Goal: Task Accomplishment & Management: Use online tool/utility

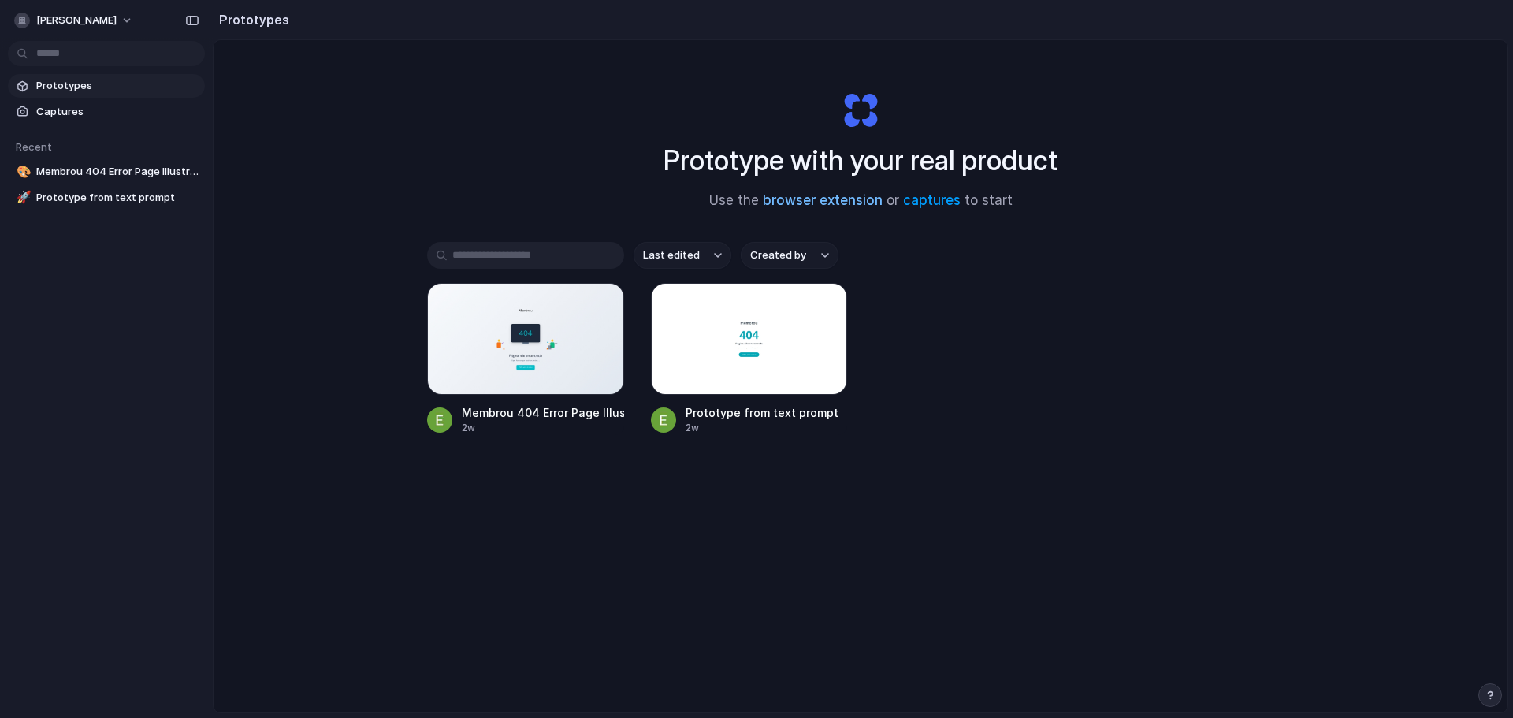
click at [820, 202] on link "browser extension" at bounding box center [823, 200] width 120 height 16
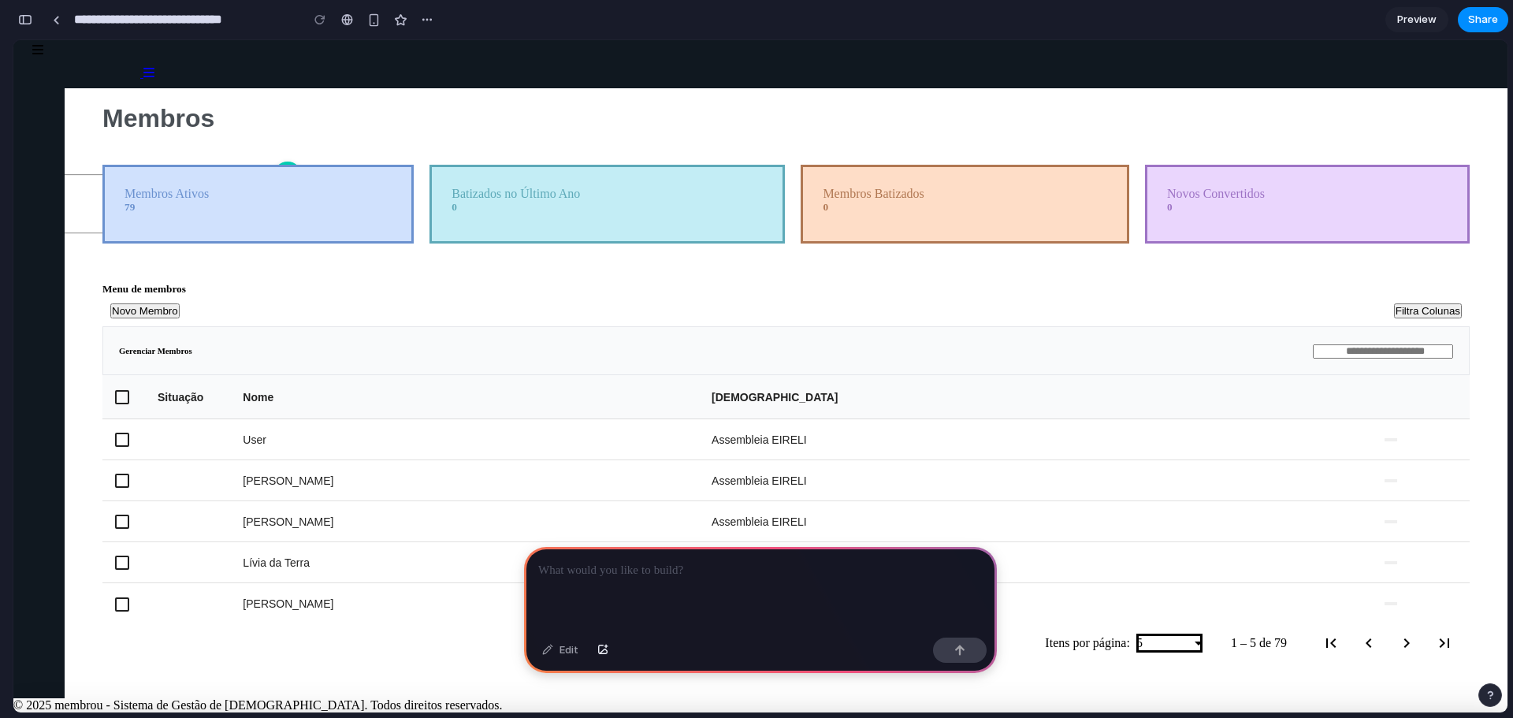
click at [742, 601] on div at bounding box center [760, 589] width 473 height 84
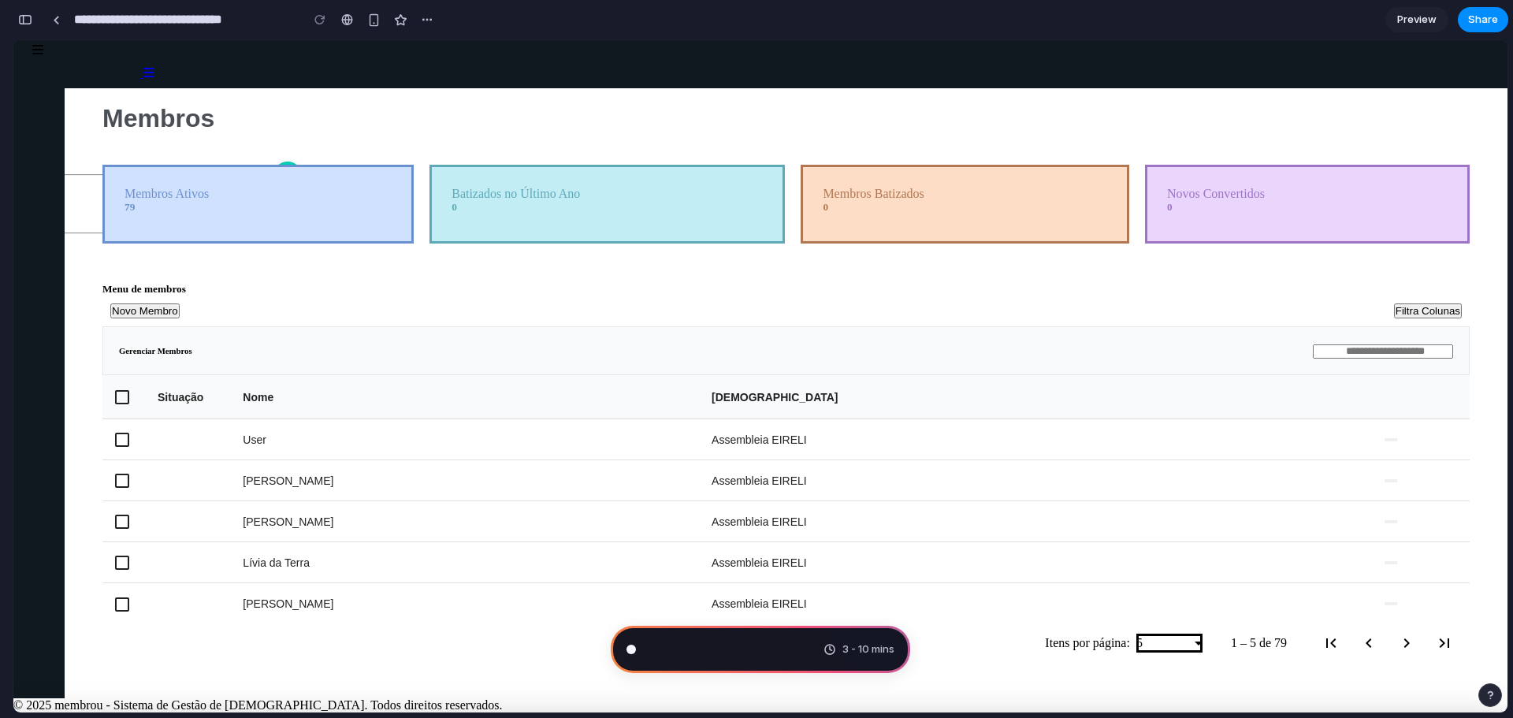
scroll to position [3291, 0]
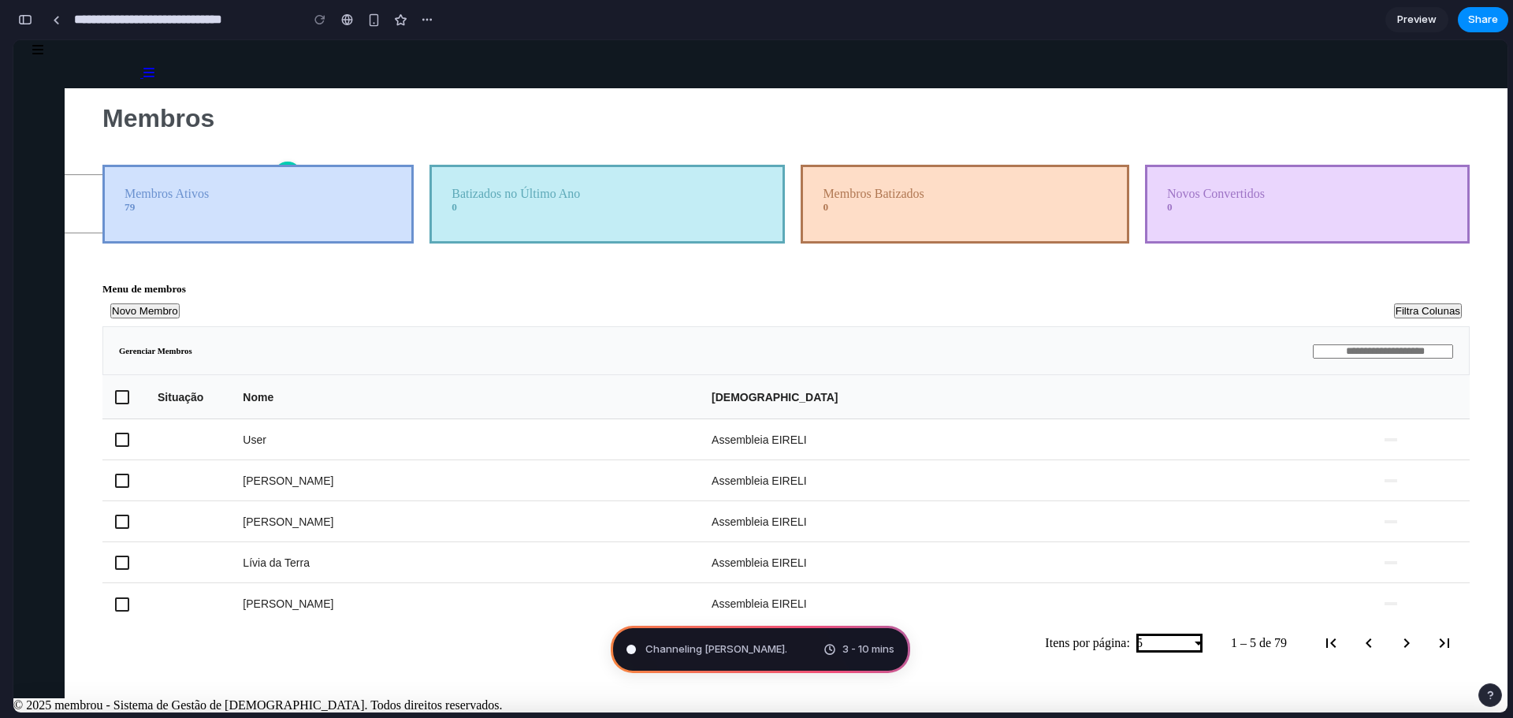
click at [100, 712] on div at bounding box center [760, 712] width 1494 height 0
type input "**********"
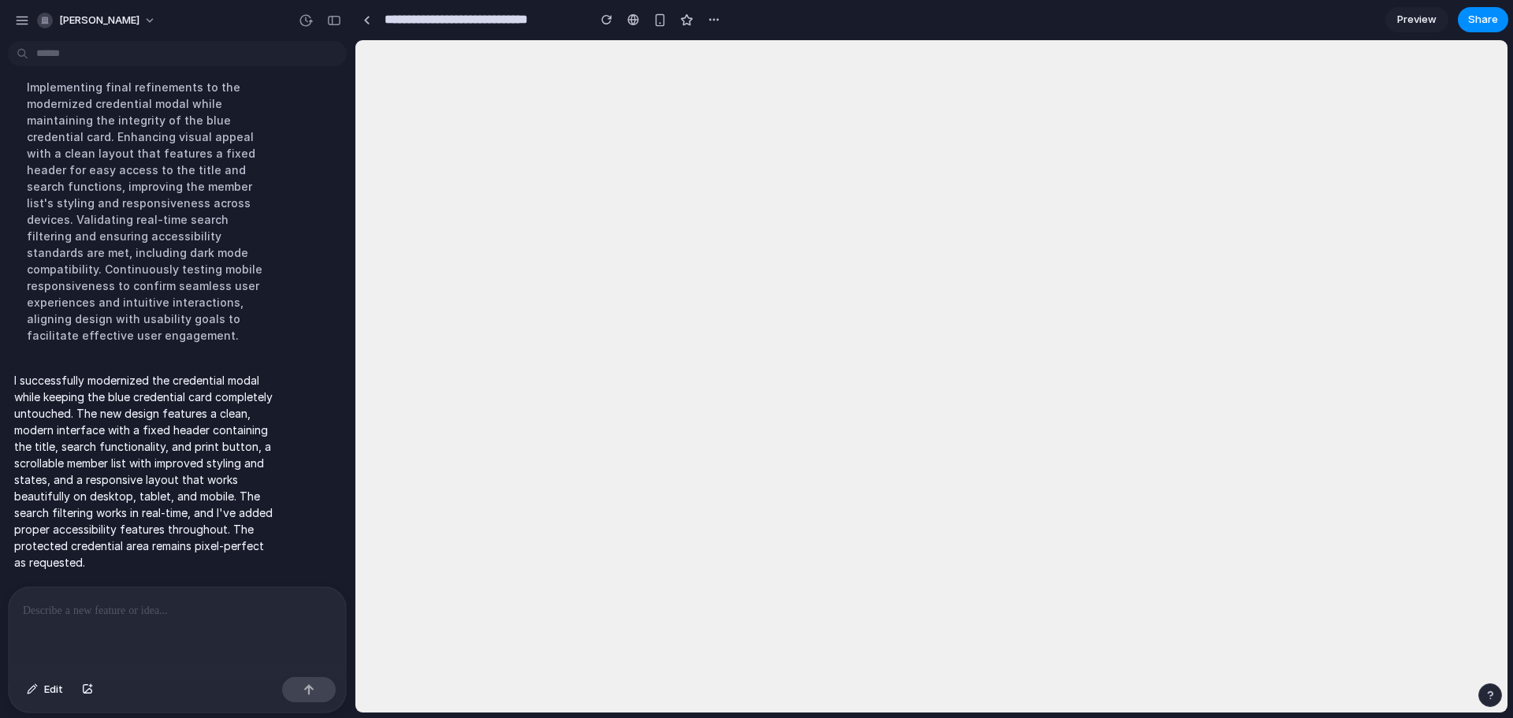
scroll to position [0, 0]
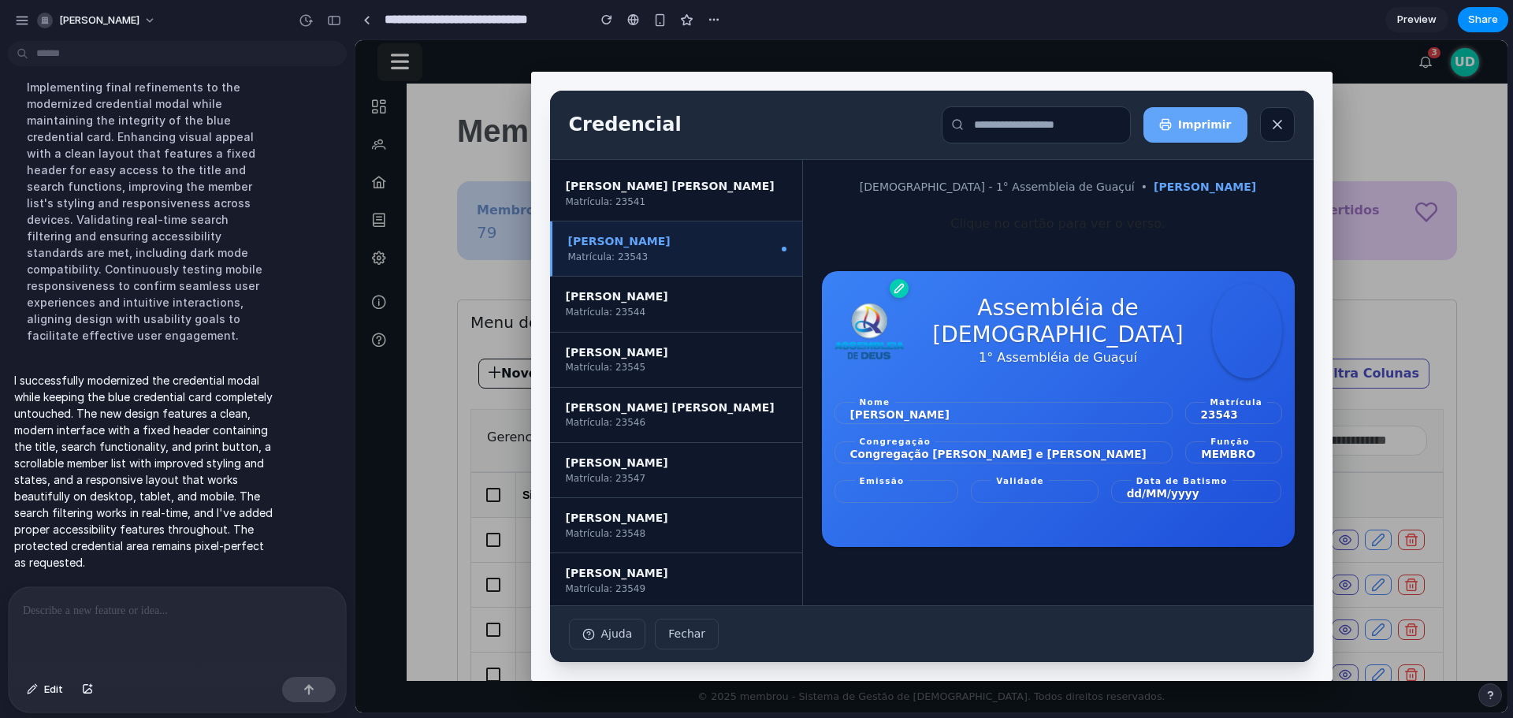
click at [1064, 310] on h3 "Assembléia de [DEMOGRAPHIC_DATA]" at bounding box center [1058, 321] width 308 height 53
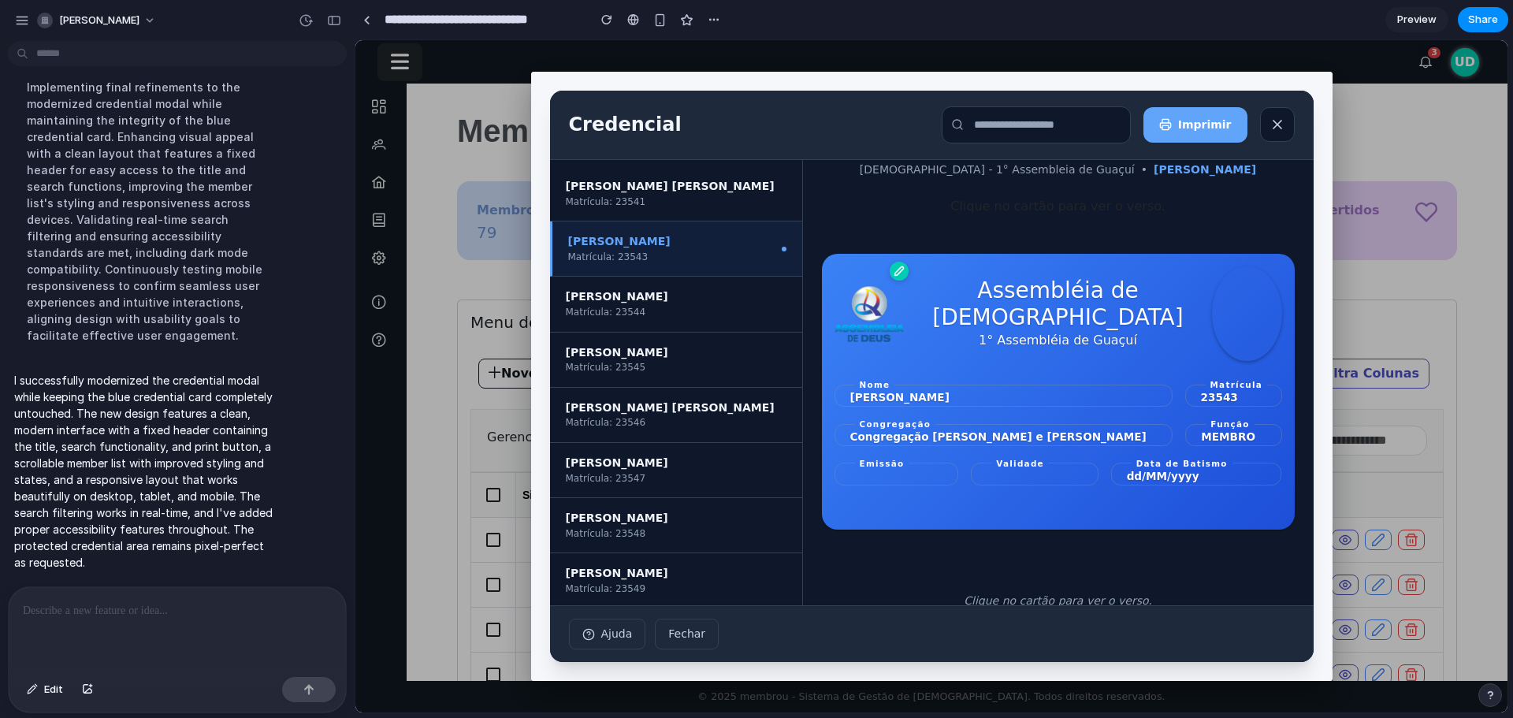
scroll to position [52, 0]
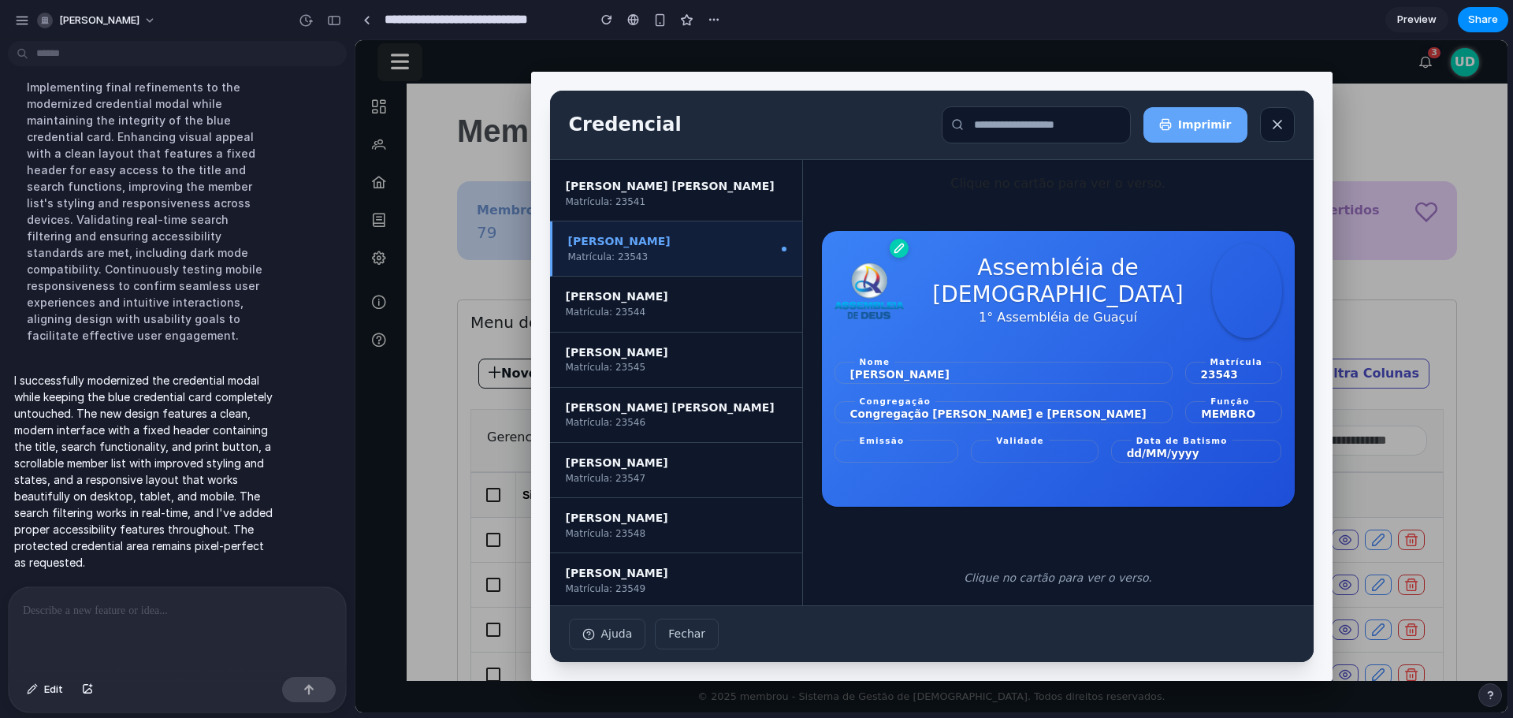
click at [1052, 570] on p "Clique no cartão para ver o verso." at bounding box center [1056, 578] width 187 height 17
click at [1086, 461] on div "Assembléia de [DEMOGRAPHIC_DATA] 1° Assembléia de Guaçuí Nome [PERSON_NAME] Mat…" at bounding box center [1058, 369] width 473 height 276
click at [1085, 462] on div "Assembléia de [DEMOGRAPHIC_DATA] 1° Assembléia de Guaçuí Nome [PERSON_NAME] Mat…" at bounding box center [1058, 369] width 473 height 276
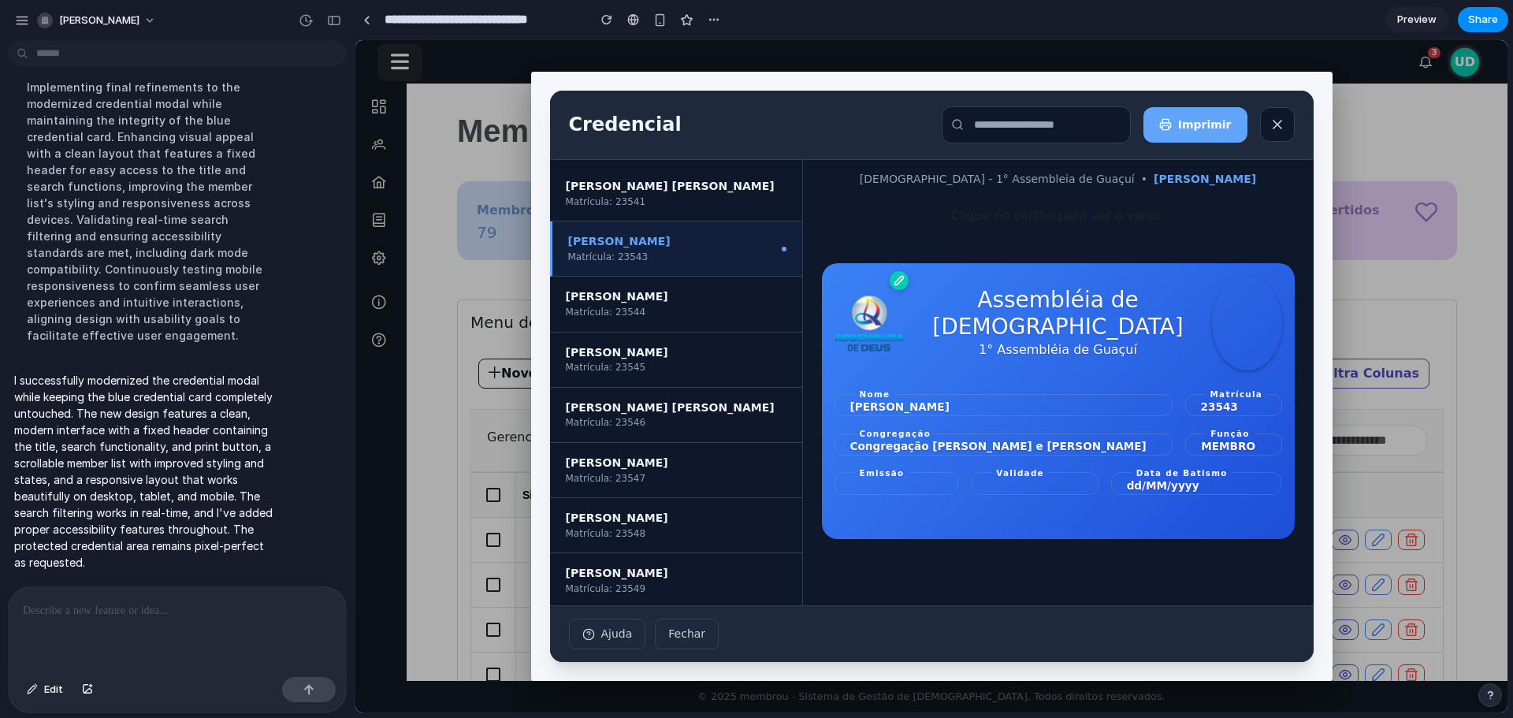
scroll to position [0, 0]
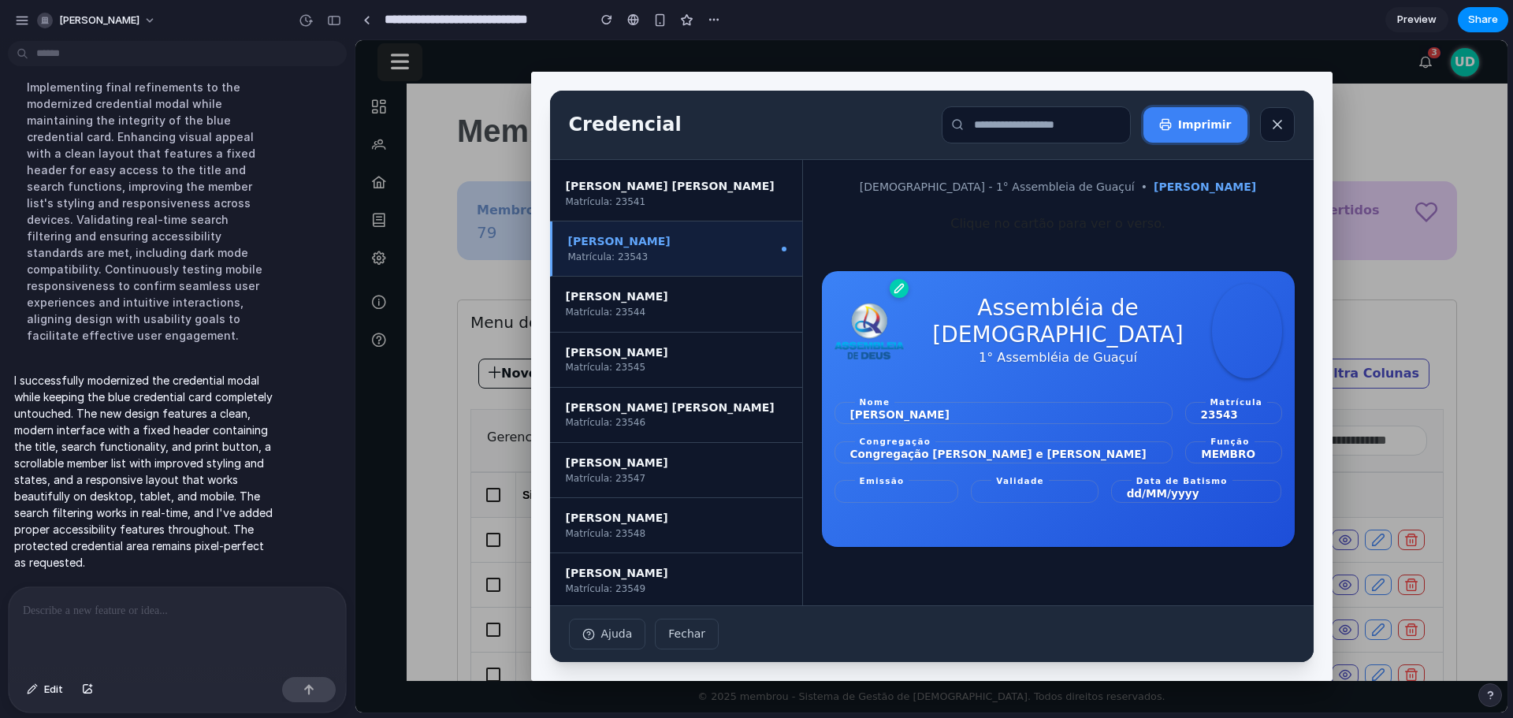
click at [1203, 127] on span "Imprimir" at bounding box center [1205, 125] width 54 height 17
click at [1097, 132] on input "text" at bounding box center [1035, 124] width 189 height 37
click at [784, 135] on div "Credencial Imprimir" at bounding box center [932, 124] width 726 height 37
click at [632, 294] on div "[PERSON_NAME]" at bounding box center [676, 297] width 221 height 16
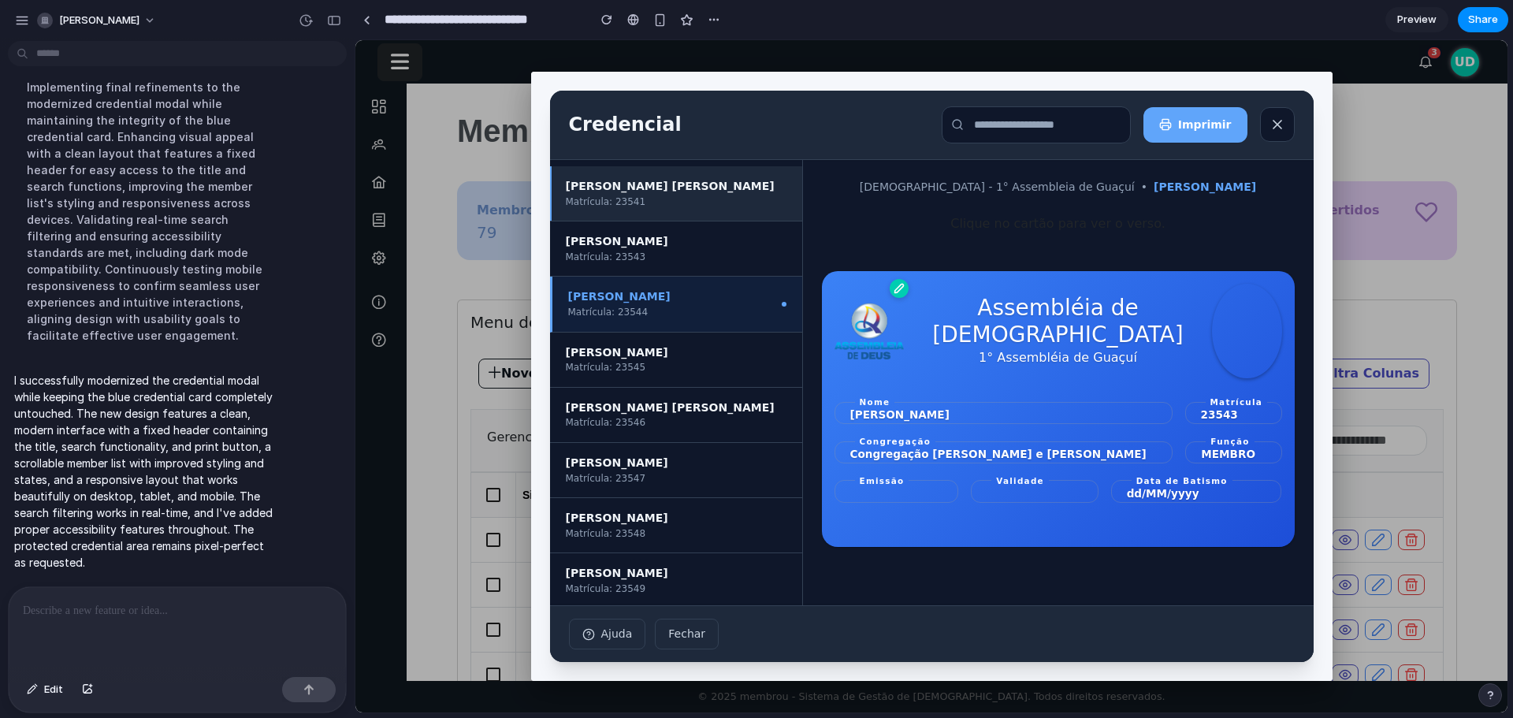
click at [713, 183] on div "[PERSON_NAME] [PERSON_NAME]" at bounding box center [676, 187] width 221 height 16
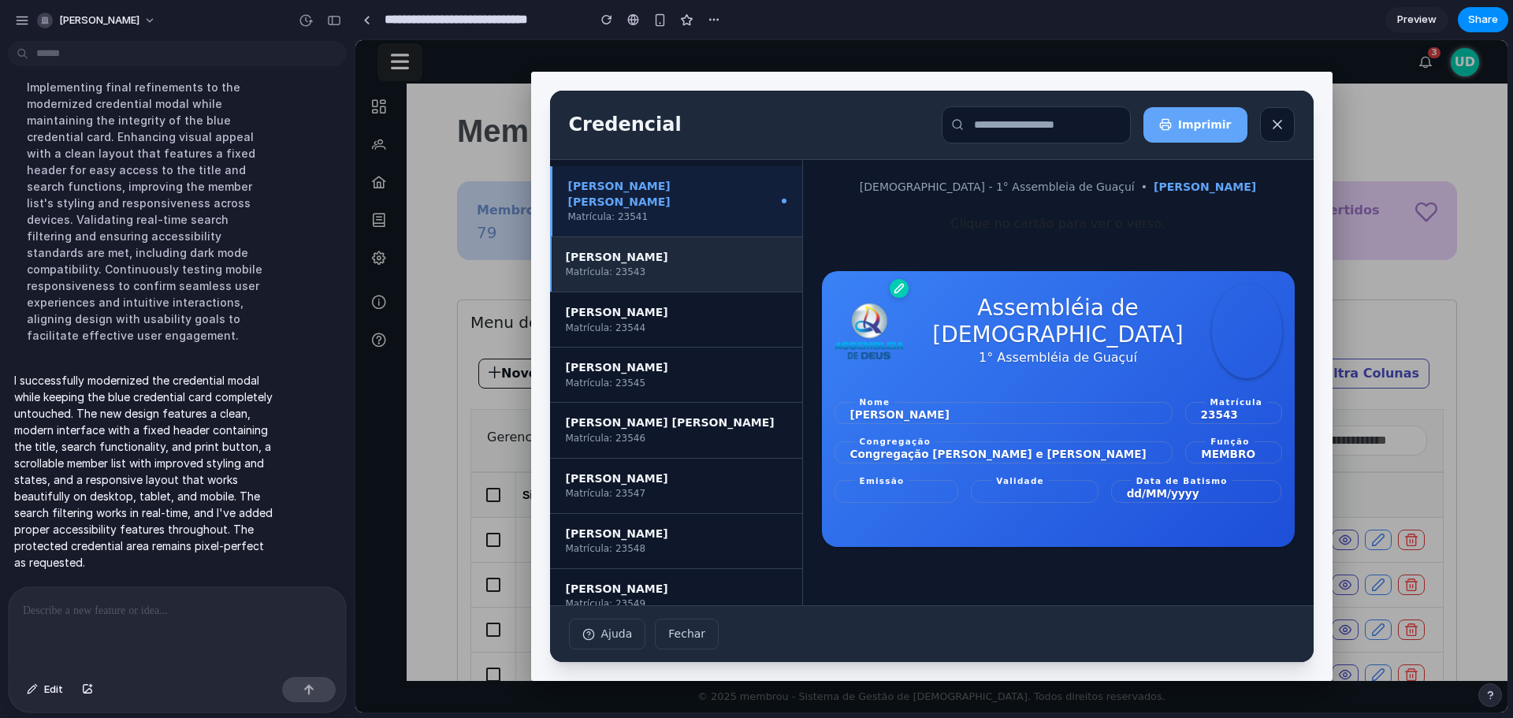
click at [681, 237] on li "[PERSON_NAME] Matrícula: 23543" at bounding box center [676, 264] width 252 height 55
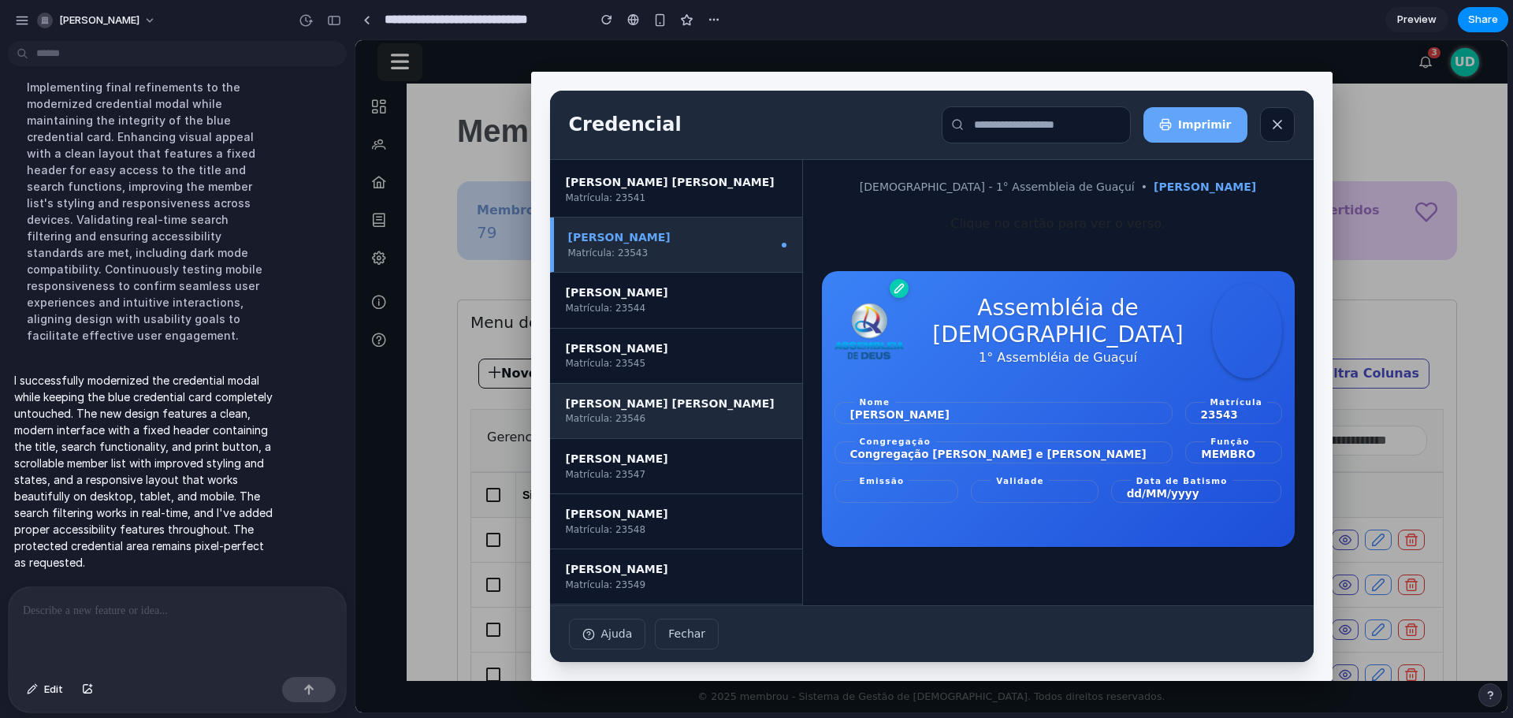
scroll to position [9, 0]
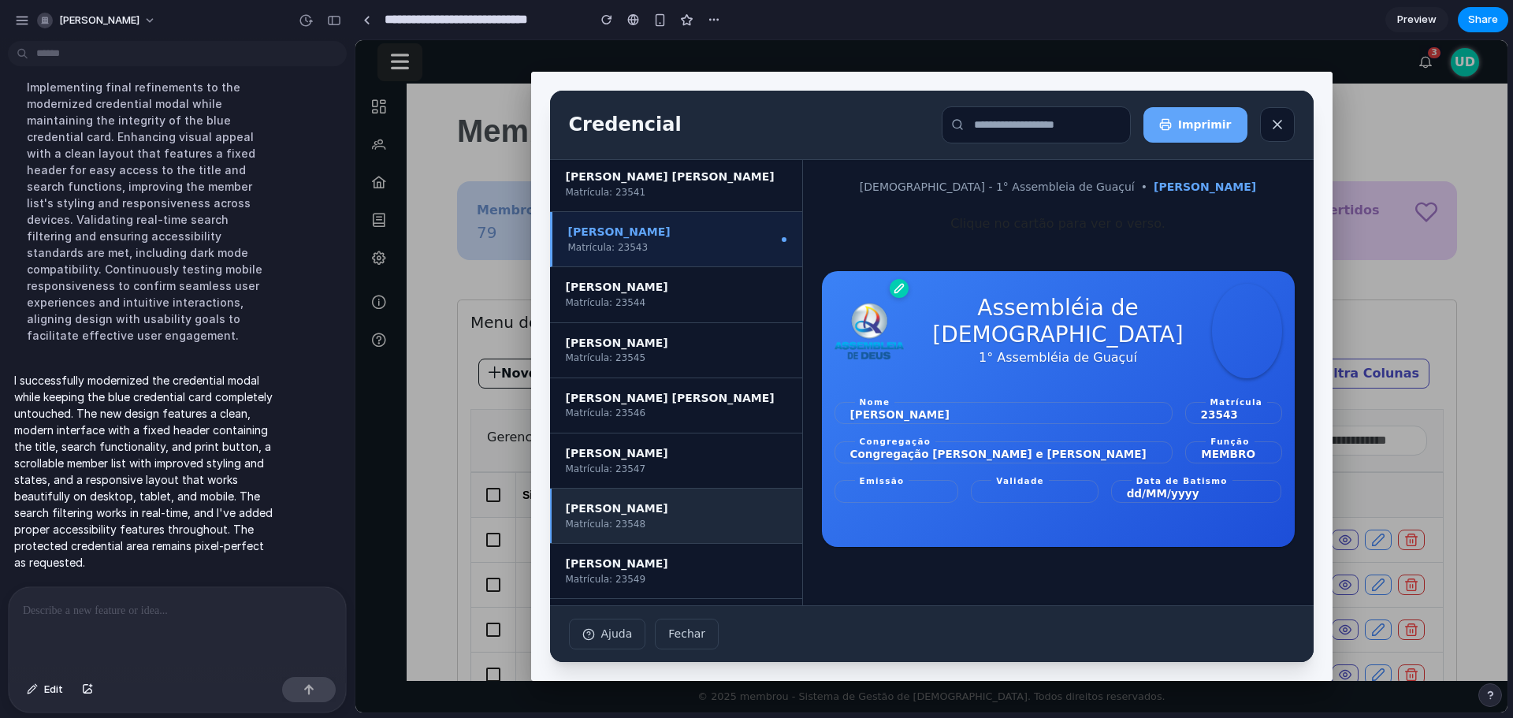
click at [707, 490] on li "[PERSON_NAME] Matrícula: 23548" at bounding box center [676, 515] width 252 height 55
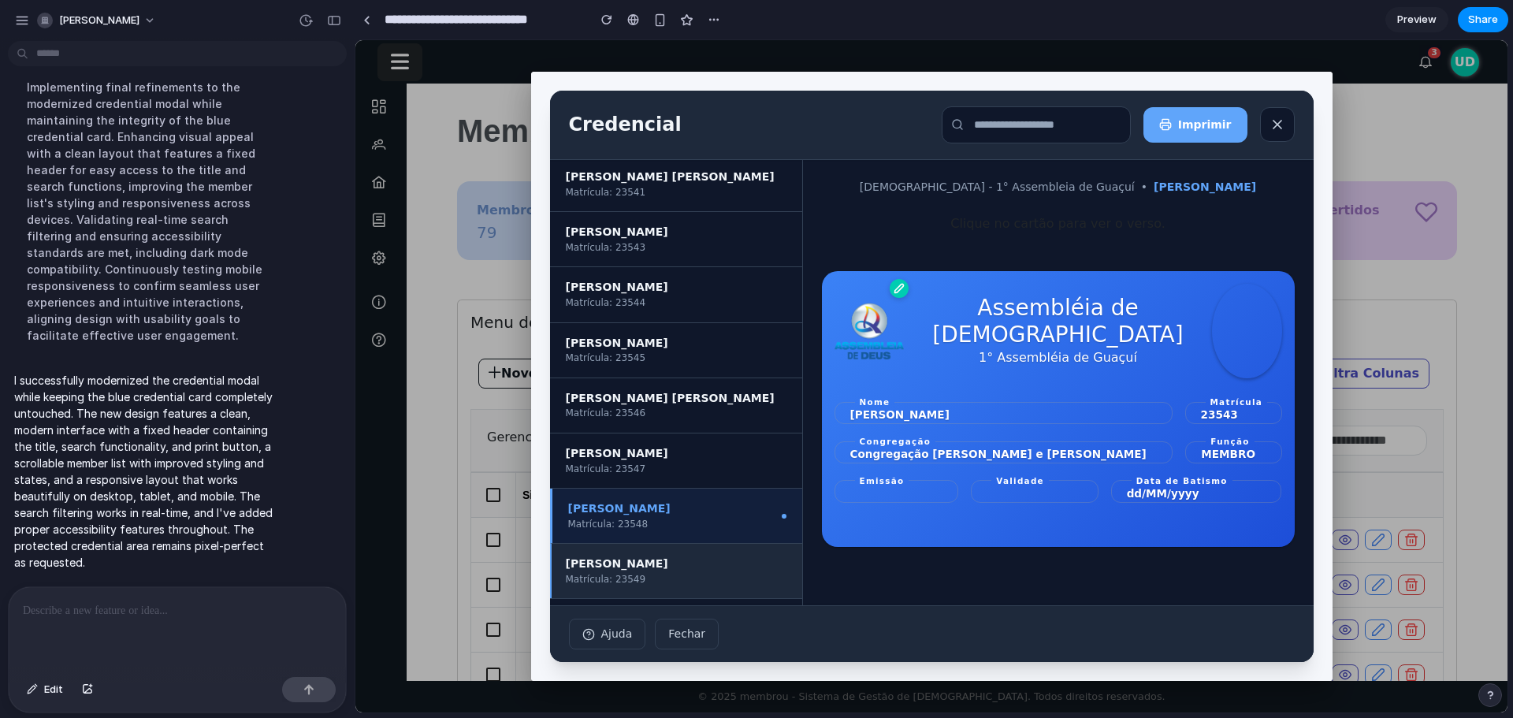
click at [678, 562] on div "[PERSON_NAME]" at bounding box center [676, 564] width 221 height 16
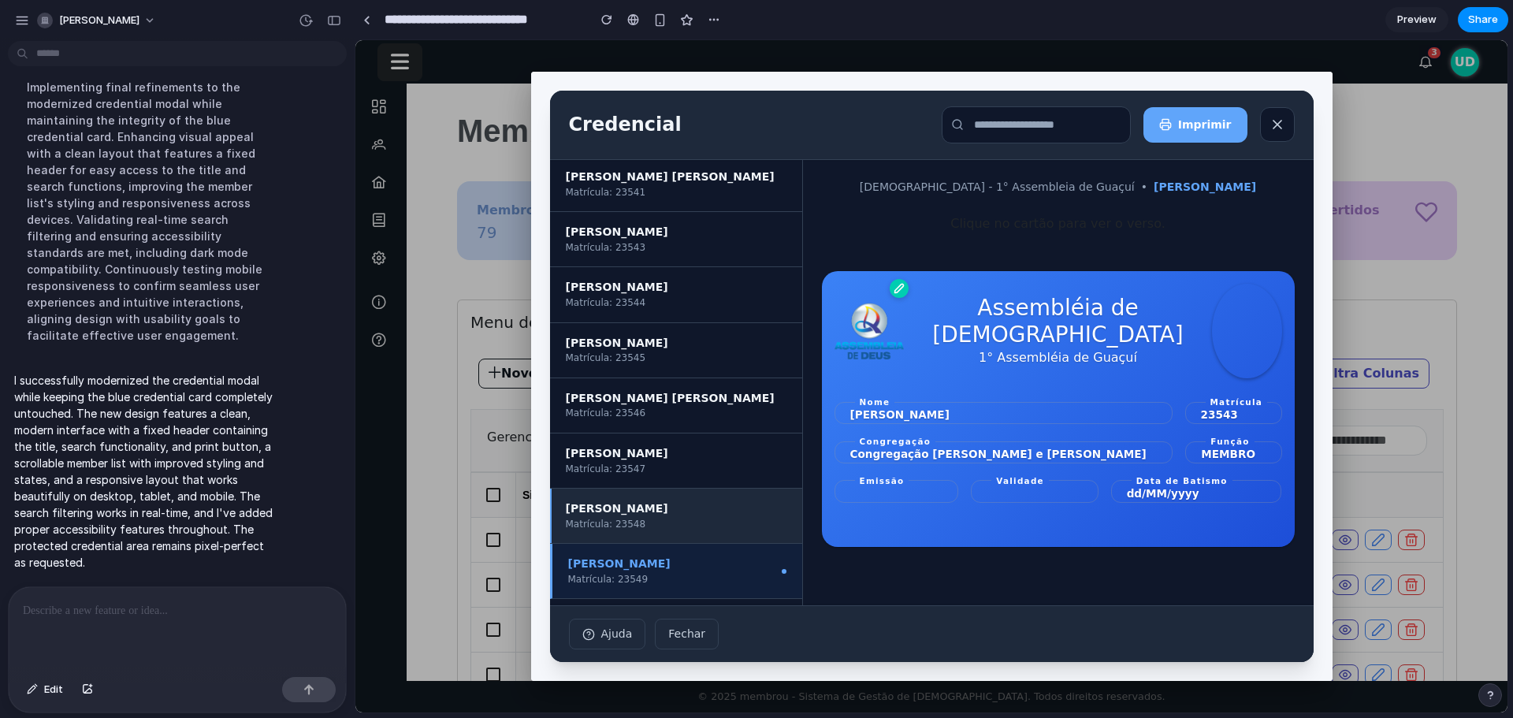
click at [666, 525] on div "Matrícula: 23548" at bounding box center [676, 524] width 221 height 13
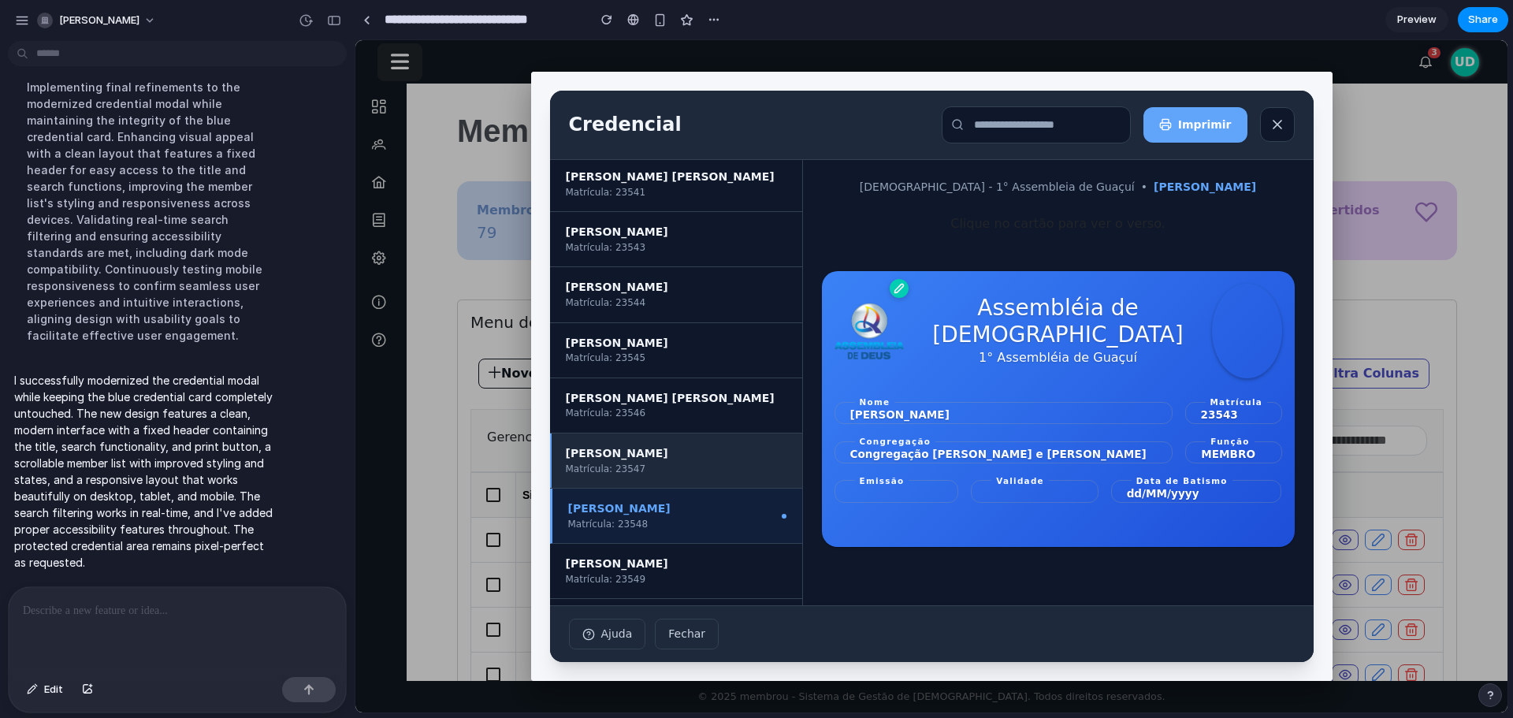
click at [692, 463] on div "Matrícula: 23547" at bounding box center [676, 469] width 221 height 13
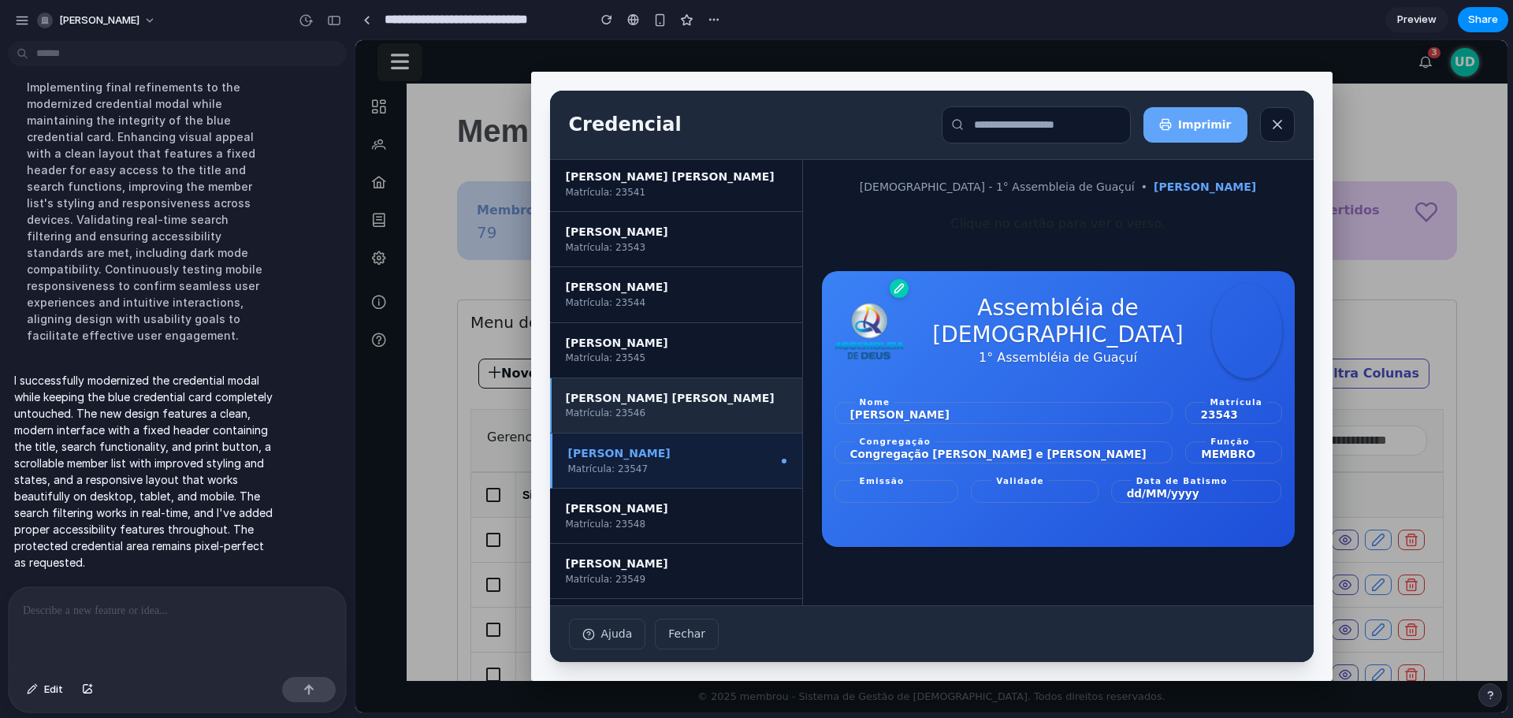
click at [692, 403] on div "[PERSON_NAME] [PERSON_NAME]" at bounding box center [676, 399] width 221 height 16
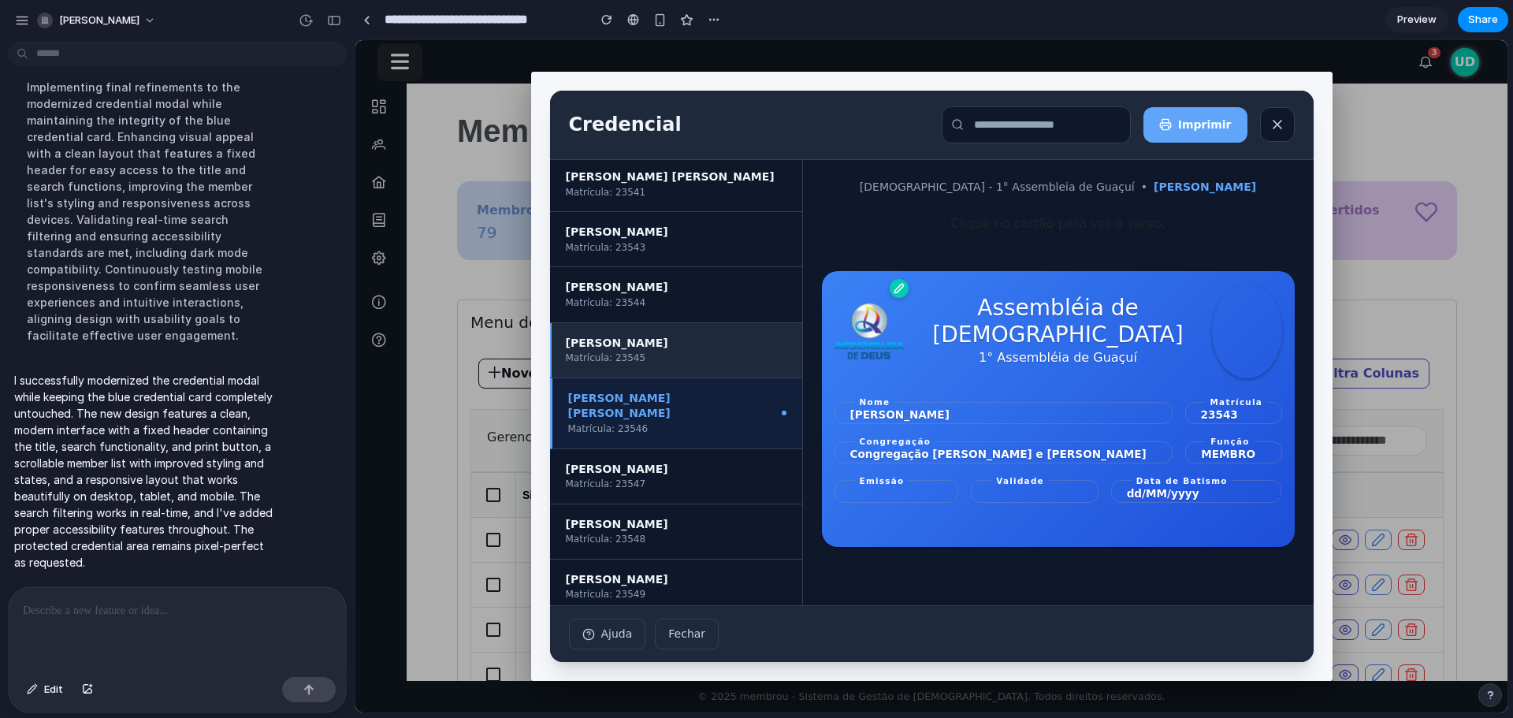
click at [707, 361] on div "Matrícula: 23545" at bounding box center [676, 358] width 221 height 13
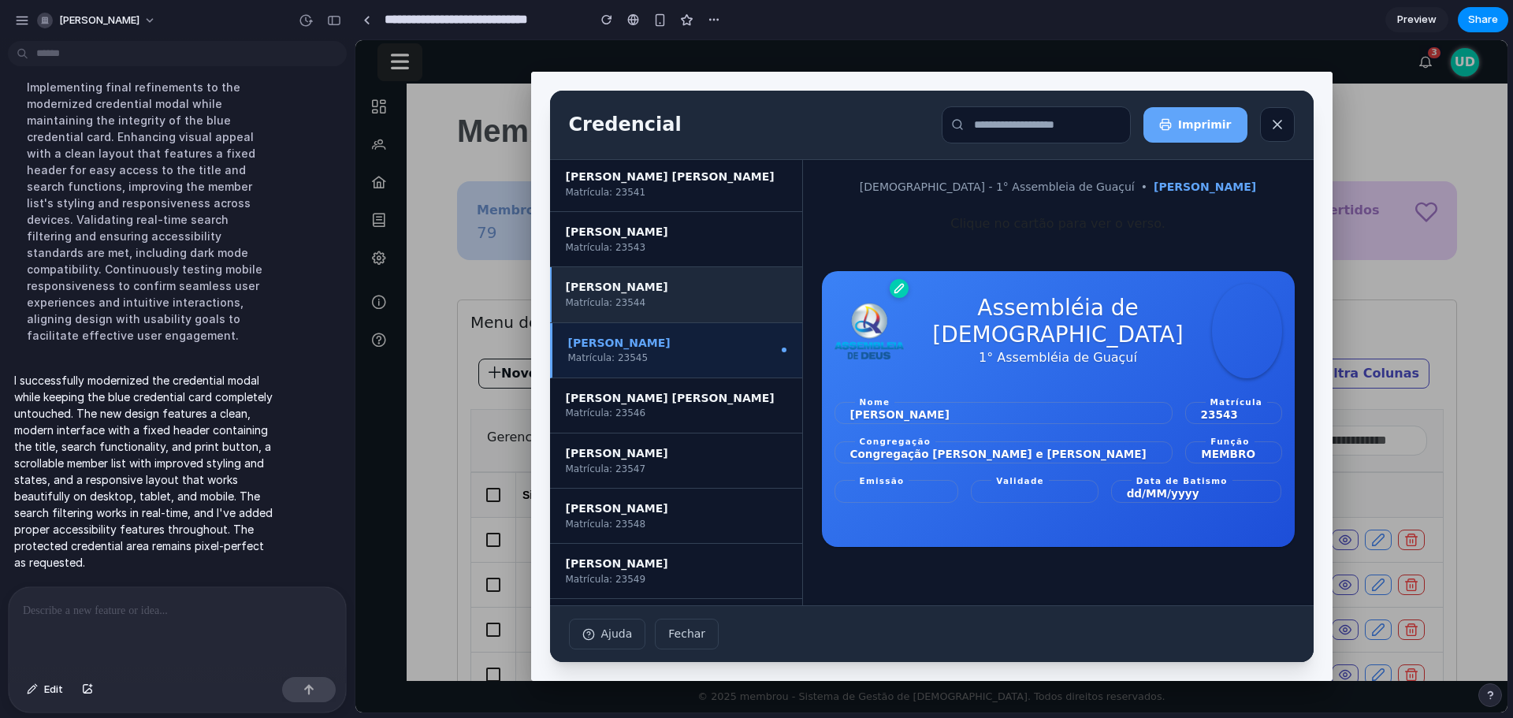
click at [685, 311] on li "[PERSON_NAME] Matrícula: 23544" at bounding box center [676, 294] width 252 height 55
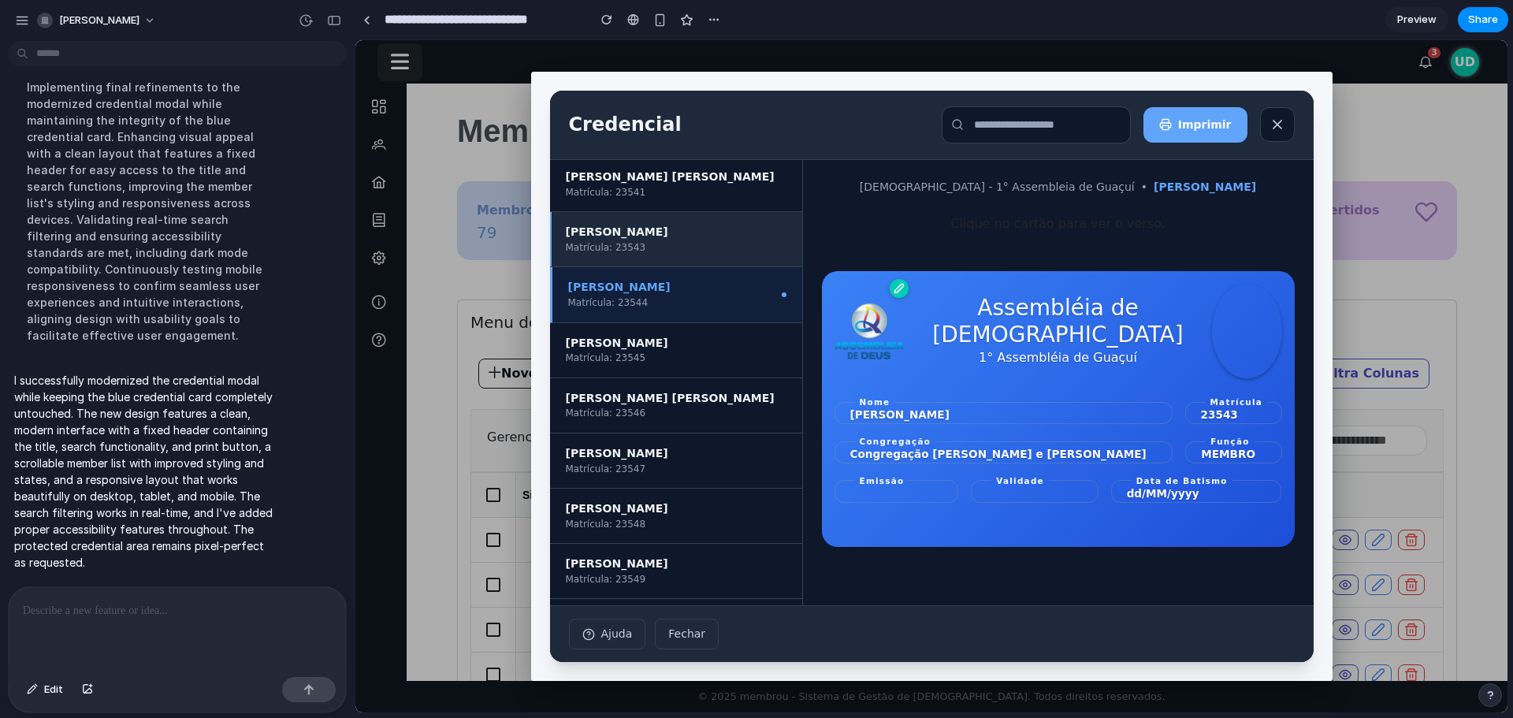
click at [715, 224] on li "[PERSON_NAME] Matrícula: 23543" at bounding box center [676, 239] width 252 height 55
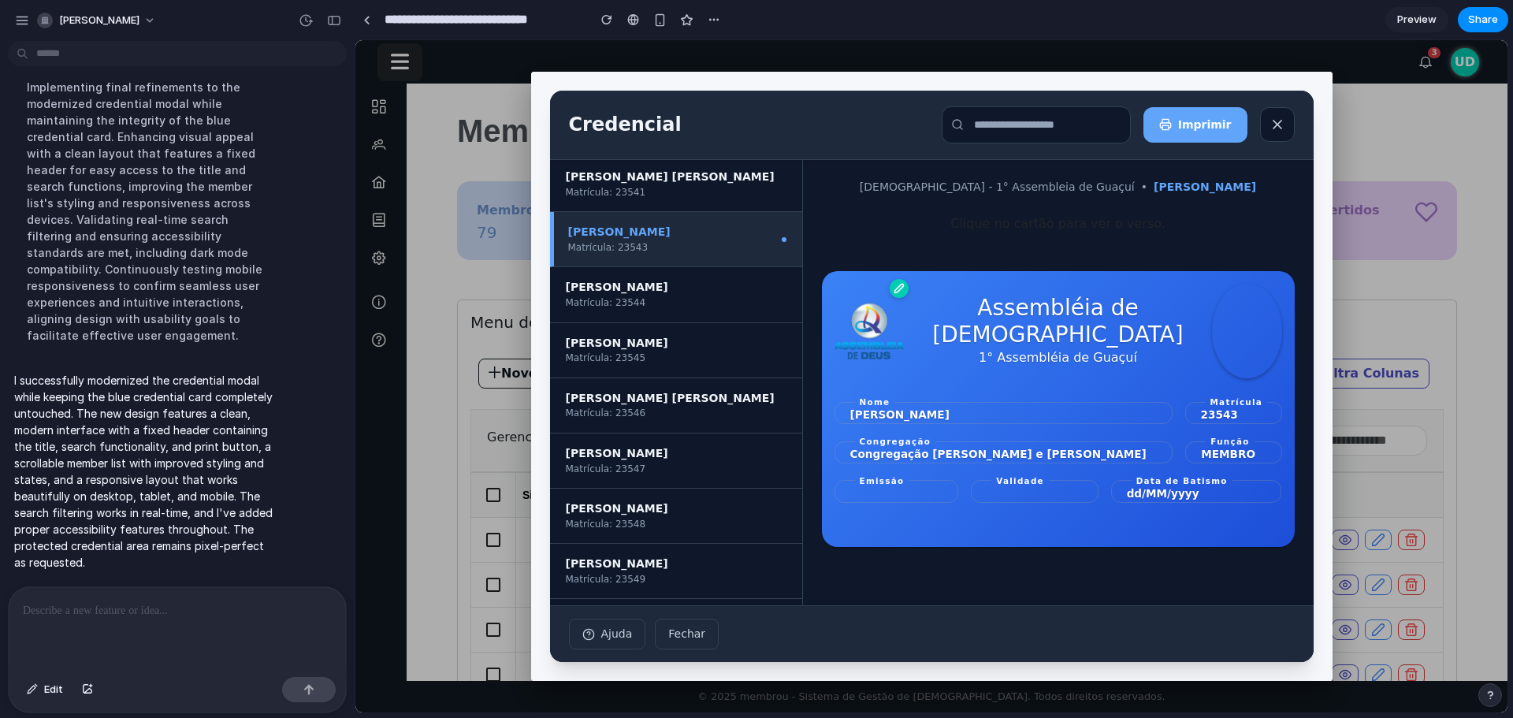
scroll to position [52, 0]
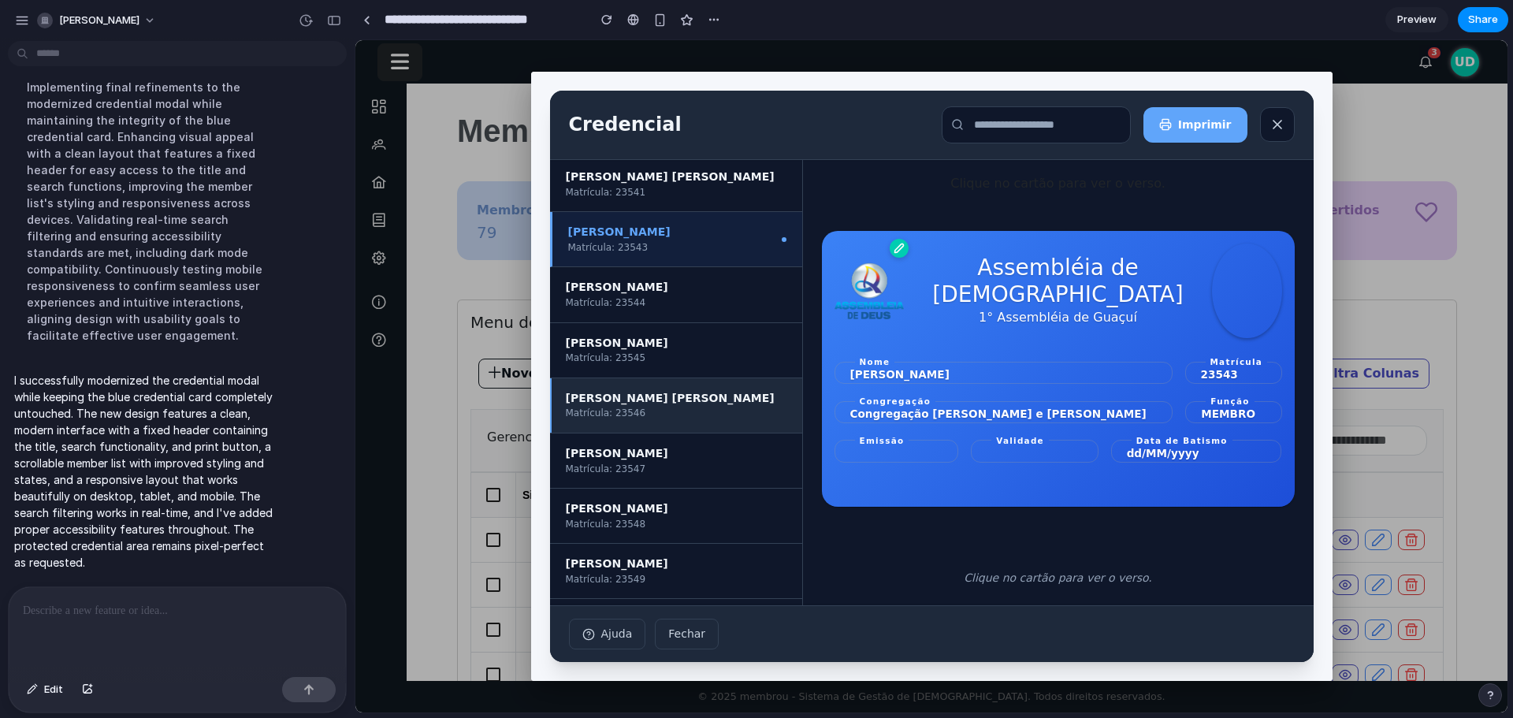
click at [629, 421] on li "[PERSON_NAME] [PERSON_NAME] Matrícula: 23546" at bounding box center [676, 405] width 252 height 55
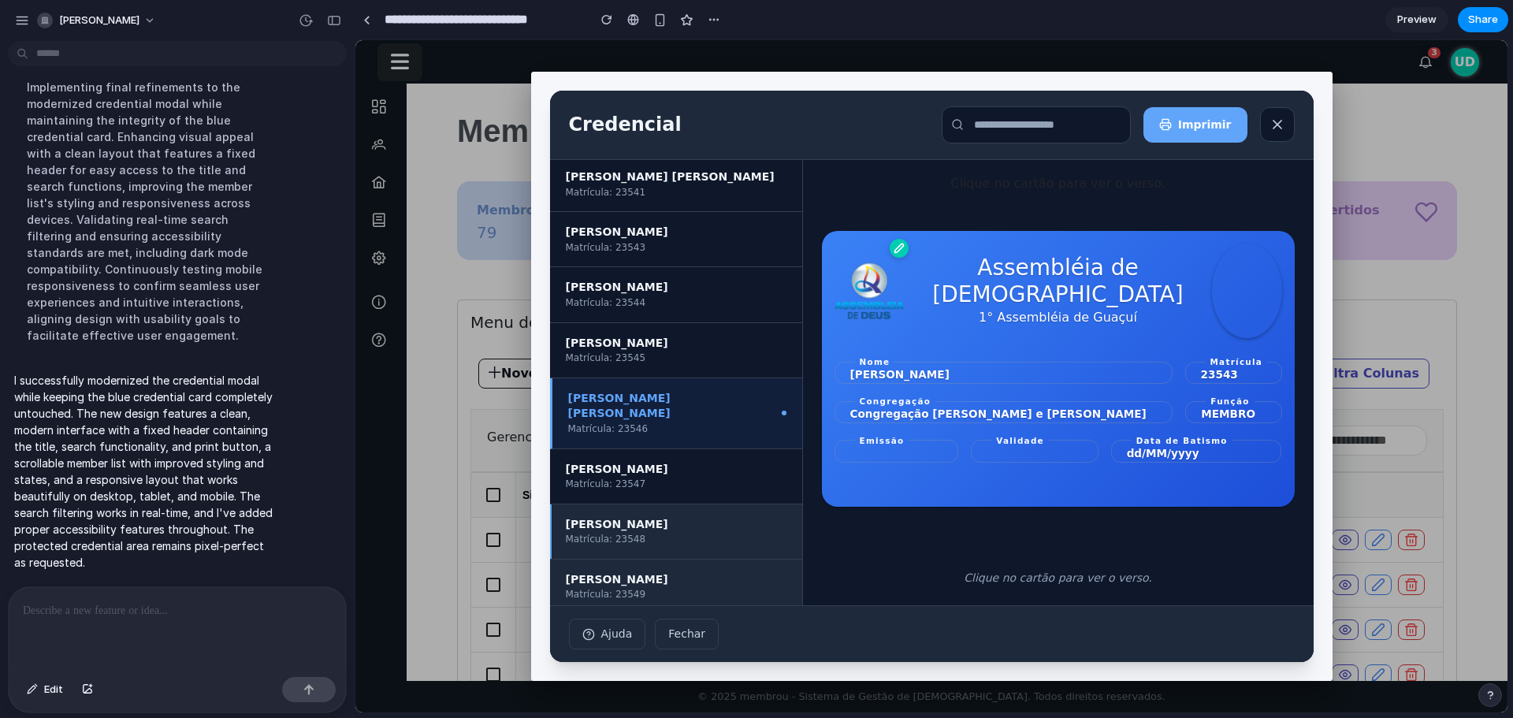
drag, startPoint x: 641, startPoint y: 536, endPoint x: 635, endPoint y: 547, distance: 12.0
click at [640, 536] on li "[PERSON_NAME] Matrícula: 23548" at bounding box center [676, 531] width 252 height 55
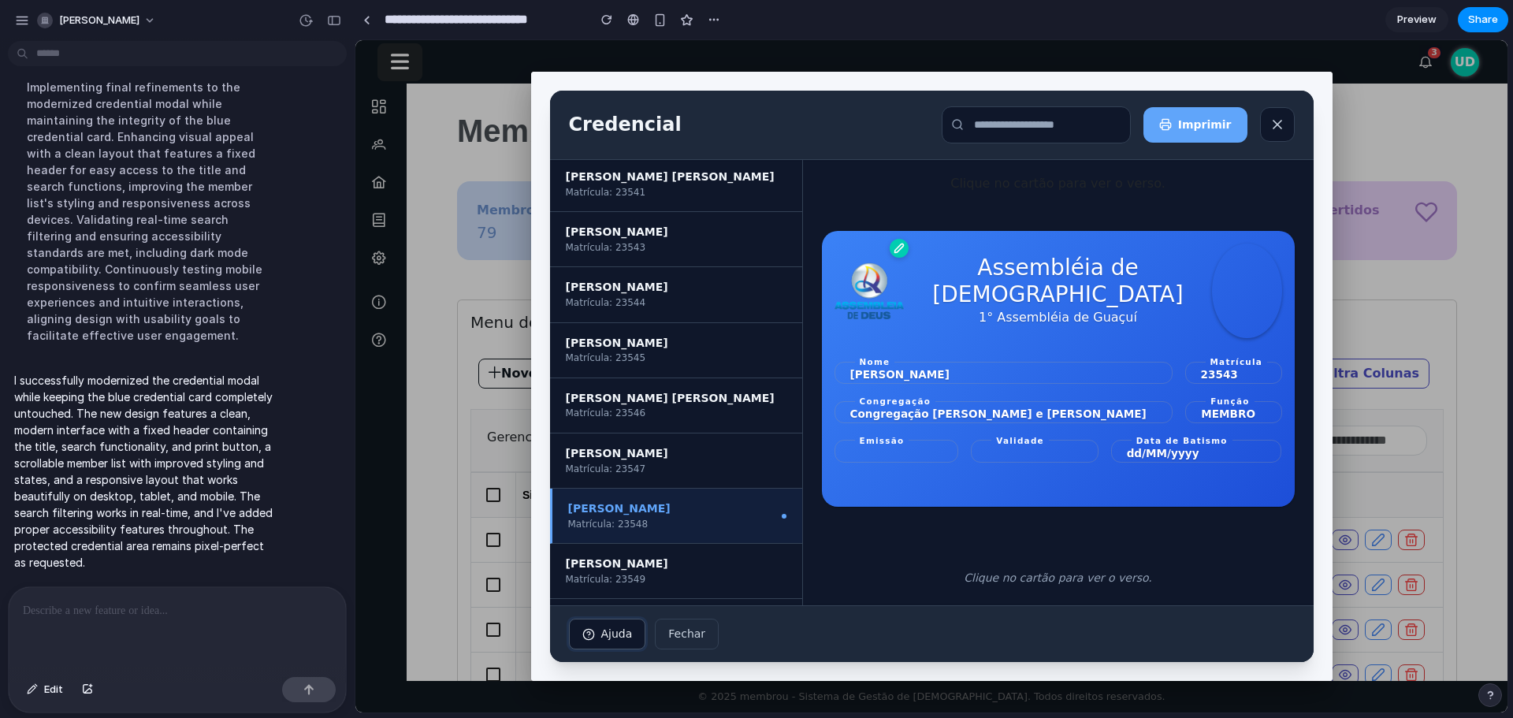
click at [601, 635] on span "Ajuda" at bounding box center [617, 634] width 32 height 17
click at [686, 637] on span "Fechar" at bounding box center [686, 634] width 37 height 17
click at [1433, 426] on div at bounding box center [931, 376] width 1152 height 672
click at [471, 271] on div at bounding box center [931, 376] width 1152 height 672
click at [471, 273] on div at bounding box center [931, 376] width 1152 height 672
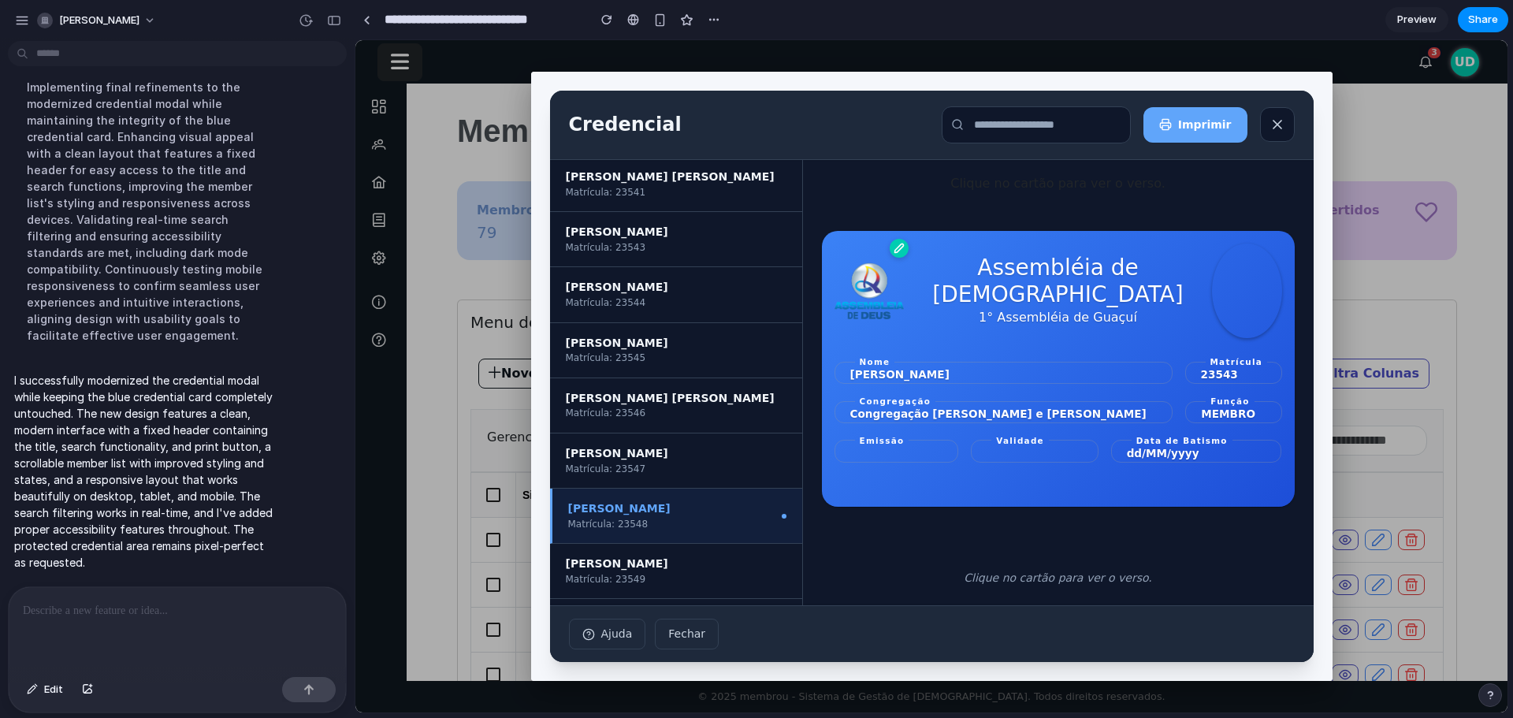
click at [471, 274] on div at bounding box center [931, 376] width 1152 height 672
click at [1423, 17] on span "Preview" at bounding box center [1416, 20] width 39 height 16
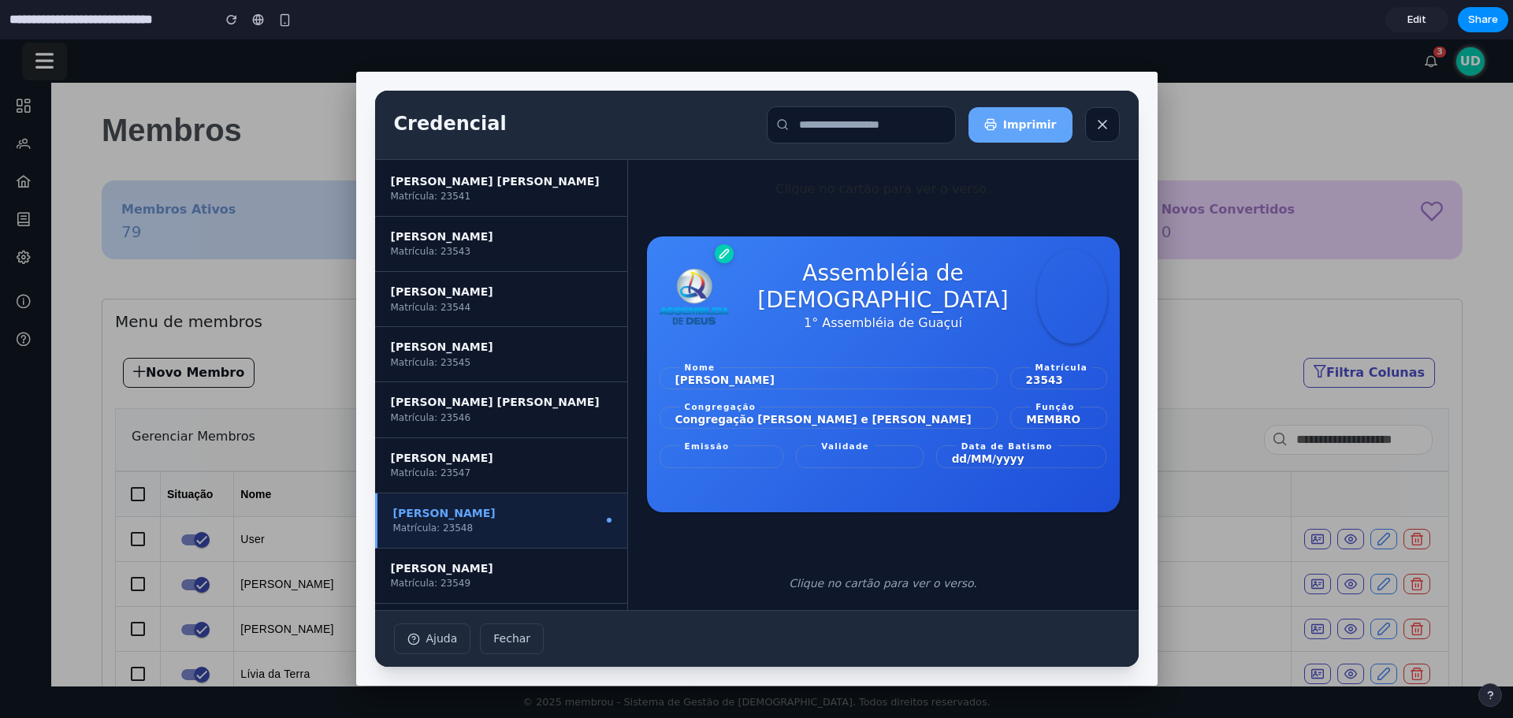
scroll to position [35, 0]
click at [1257, 298] on div at bounding box center [756, 378] width 1513 height 678
click at [1250, 309] on div at bounding box center [756, 378] width 1513 height 678
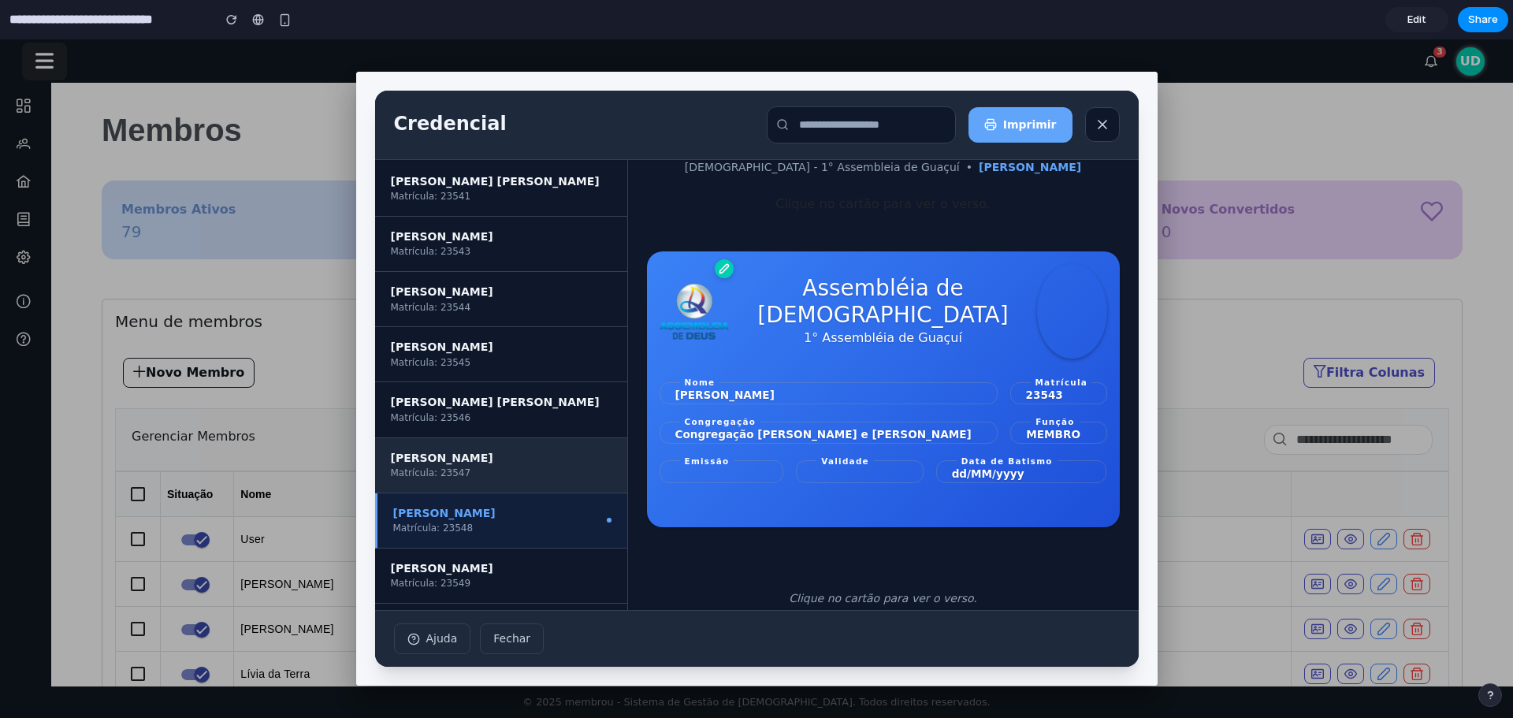
scroll to position [0, 0]
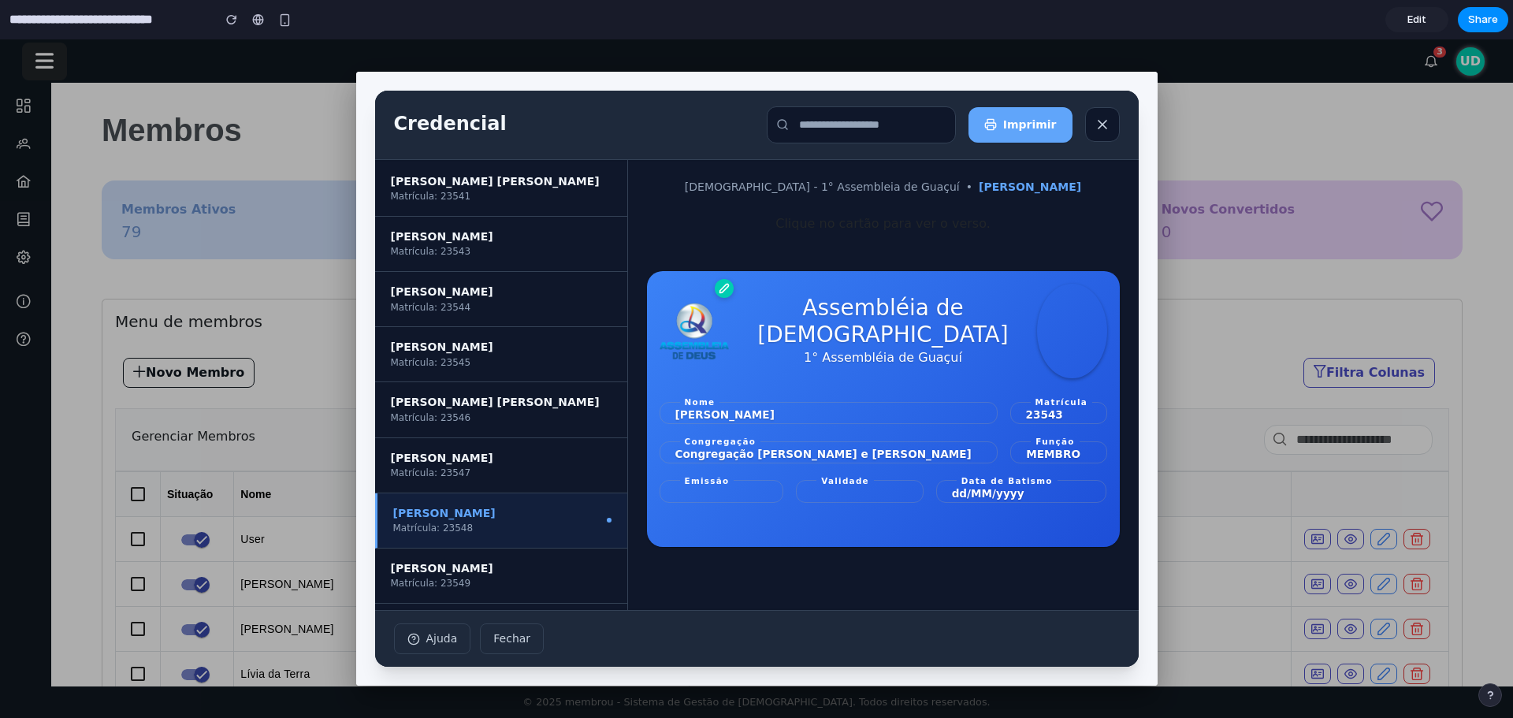
click at [210, 447] on div at bounding box center [756, 378] width 1513 height 678
click at [1059, 384] on div "Assembléia de [DEMOGRAPHIC_DATA] 1° Assembléia de Guaçuí Nome [PERSON_NAME] Mat…" at bounding box center [883, 409] width 473 height 276
click at [1327, 381] on div at bounding box center [756, 378] width 1513 height 678
drag, startPoint x: 1424, startPoint y: 23, endPoint x: 1415, endPoint y: 28, distance: 9.9
click at [1424, 23] on span "Edit" at bounding box center [1416, 20] width 19 height 16
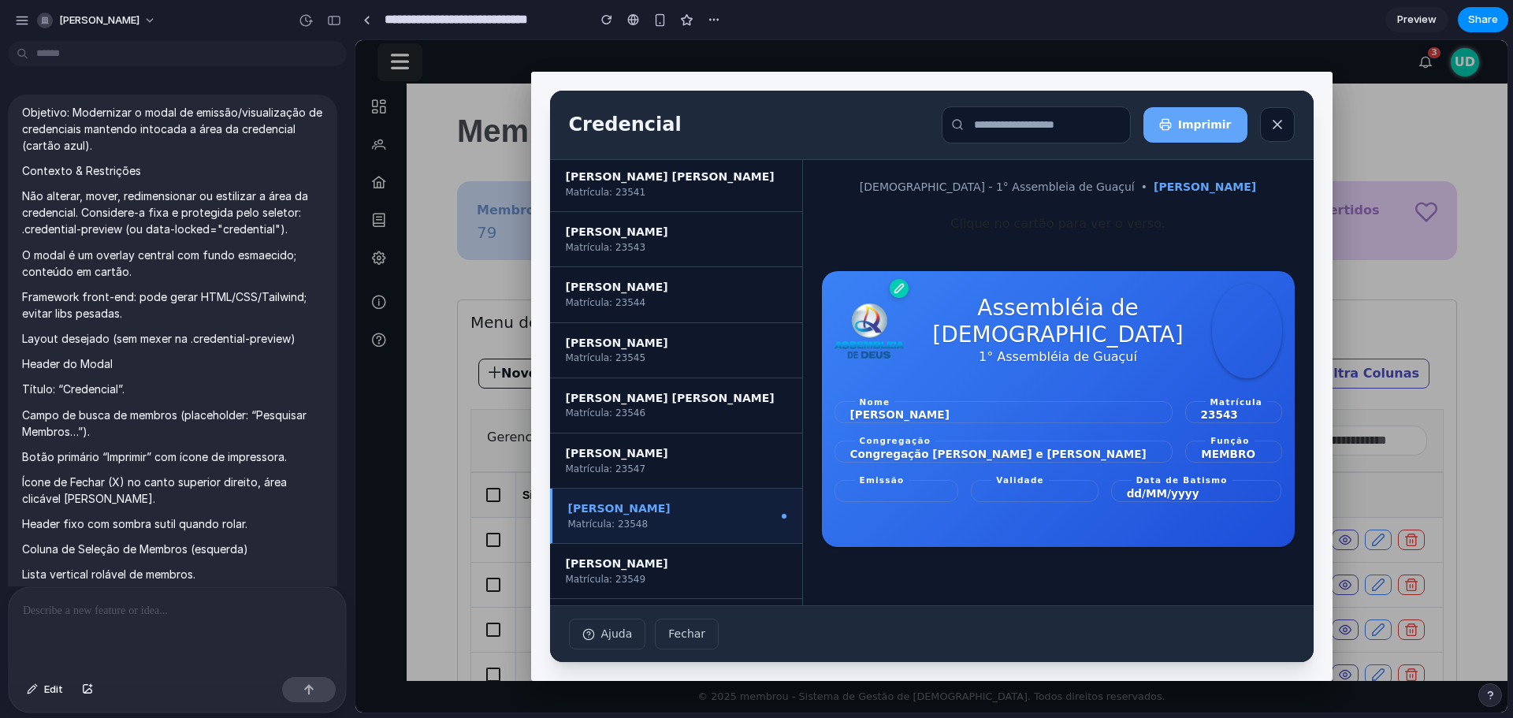
scroll to position [1750, 0]
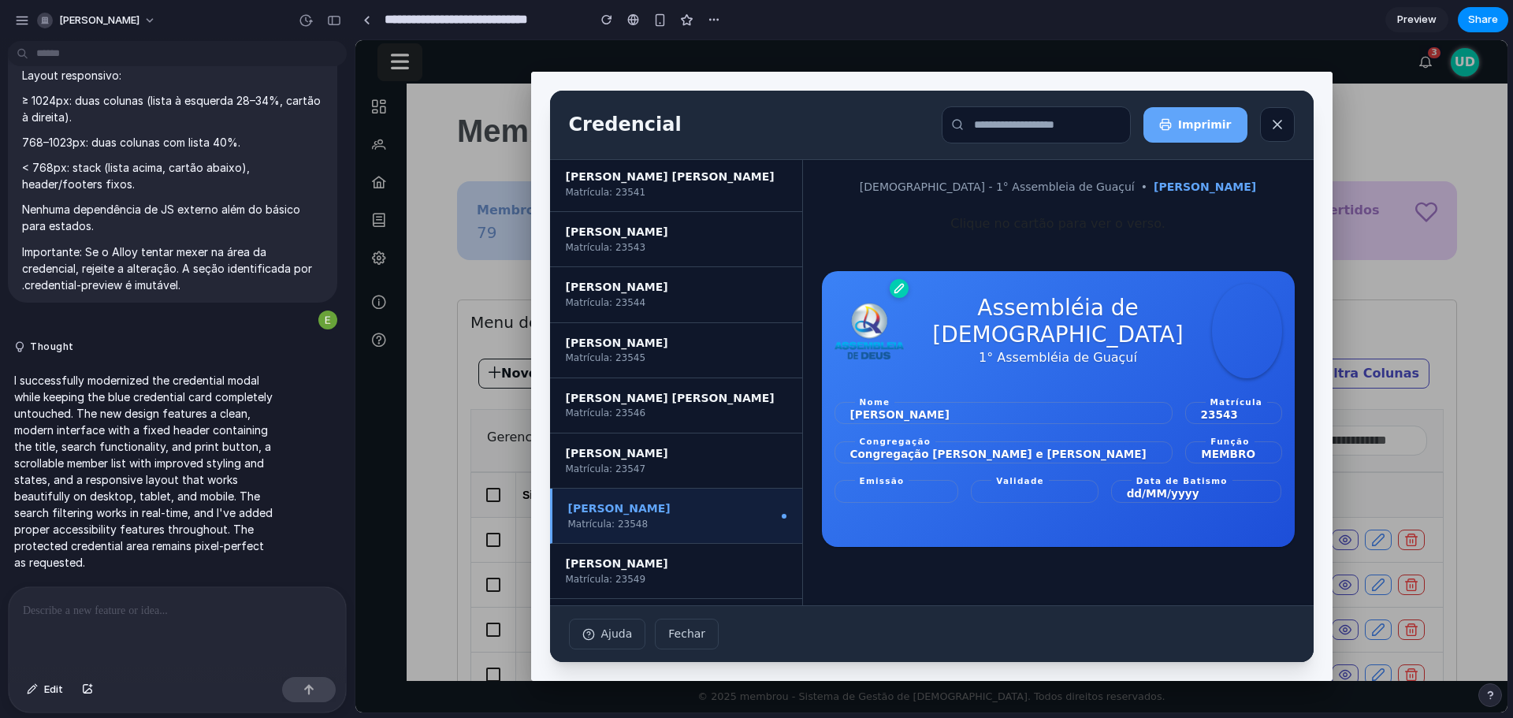
click at [156, 604] on p at bounding box center [177, 610] width 309 height 19
click at [194, 611] on p at bounding box center [177, 610] width 309 height 19
click at [181, 616] on div at bounding box center [177, 629] width 337 height 84
drag, startPoint x: 137, startPoint y: 611, endPoint x: 80, endPoint y: 577, distance: 67.1
click at [106, 557] on p "I successfully modernized the credential modal while keeping the blue credentia…" at bounding box center [145, 471] width 263 height 199
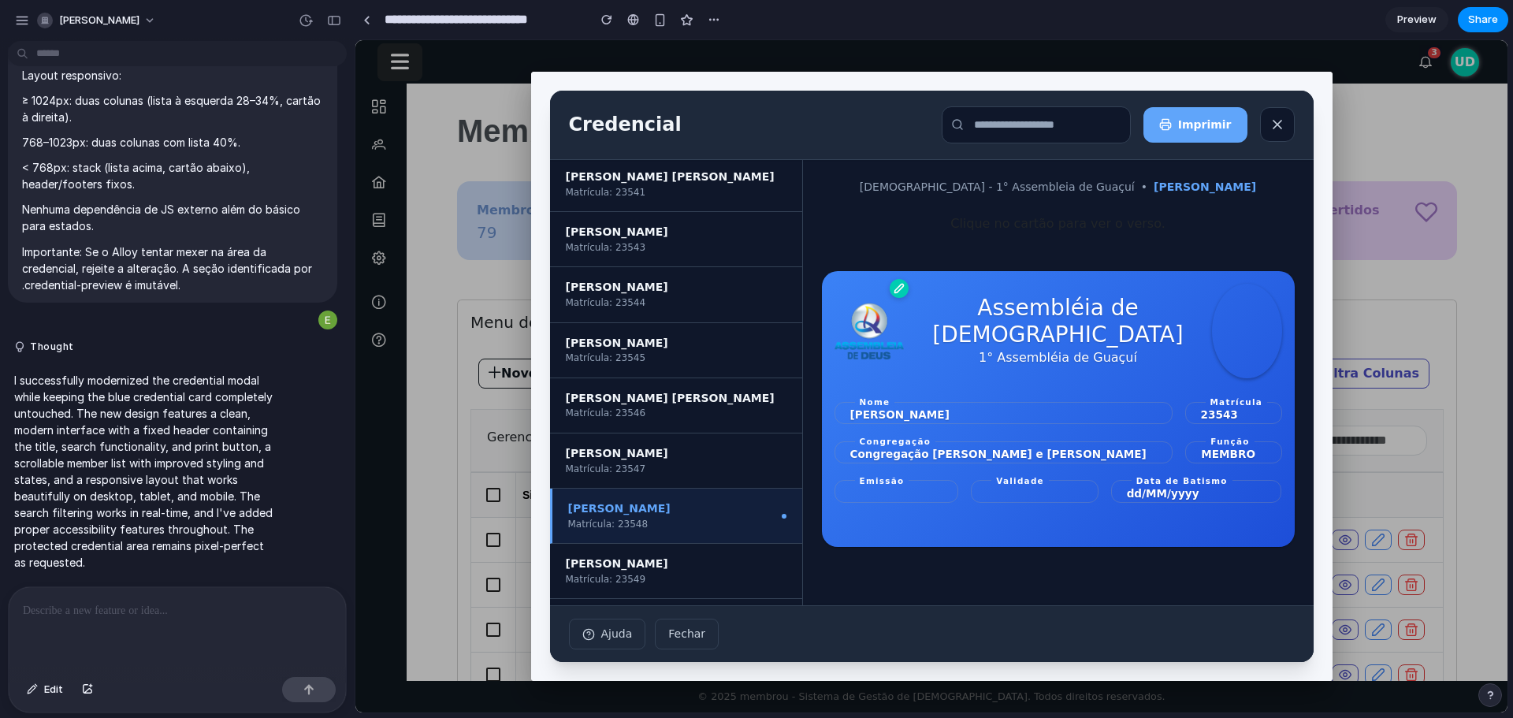
click at [72, 604] on p at bounding box center [177, 610] width 309 height 19
click at [166, 620] on div at bounding box center [177, 629] width 337 height 84
click at [117, 625] on div at bounding box center [177, 629] width 337 height 84
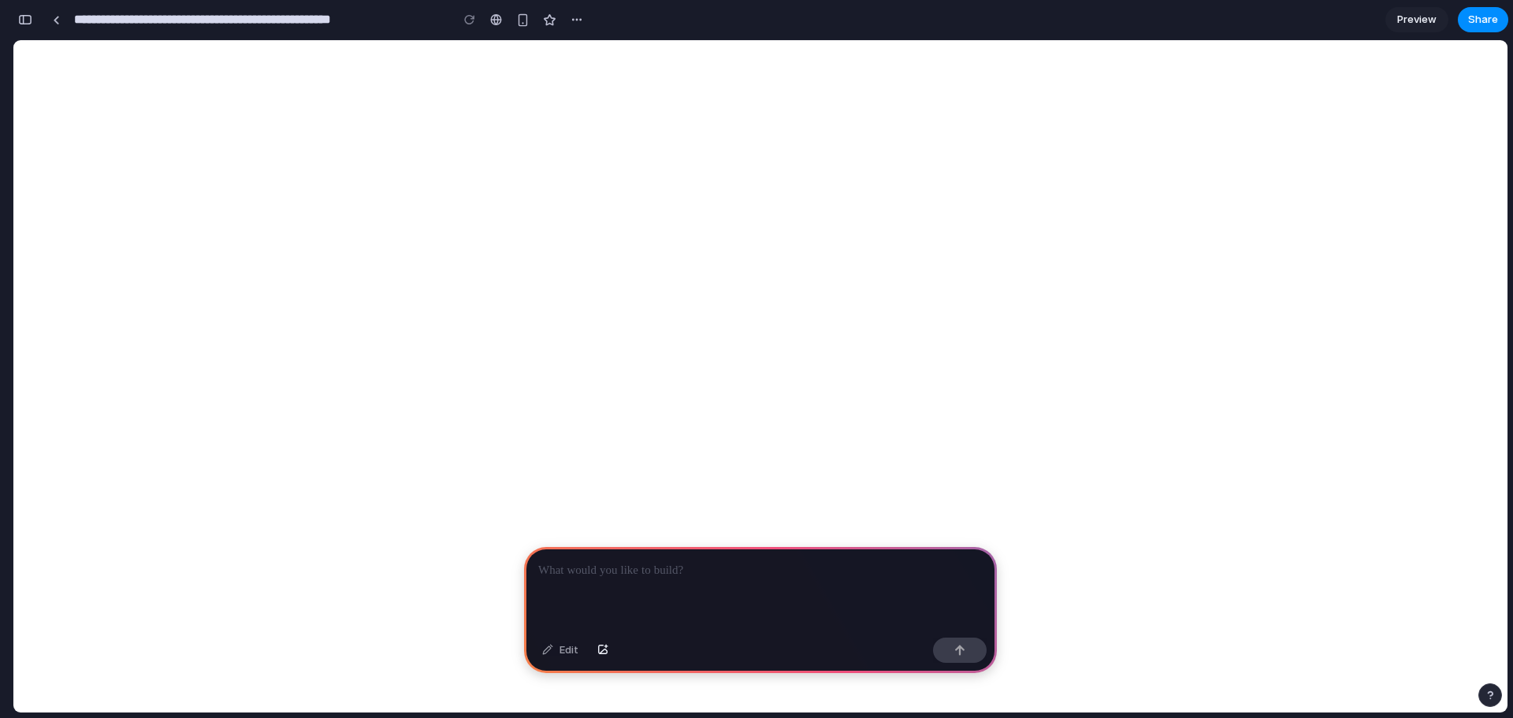
click at [781, 568] on p at bounding box center [760, 570] width 444 height 19
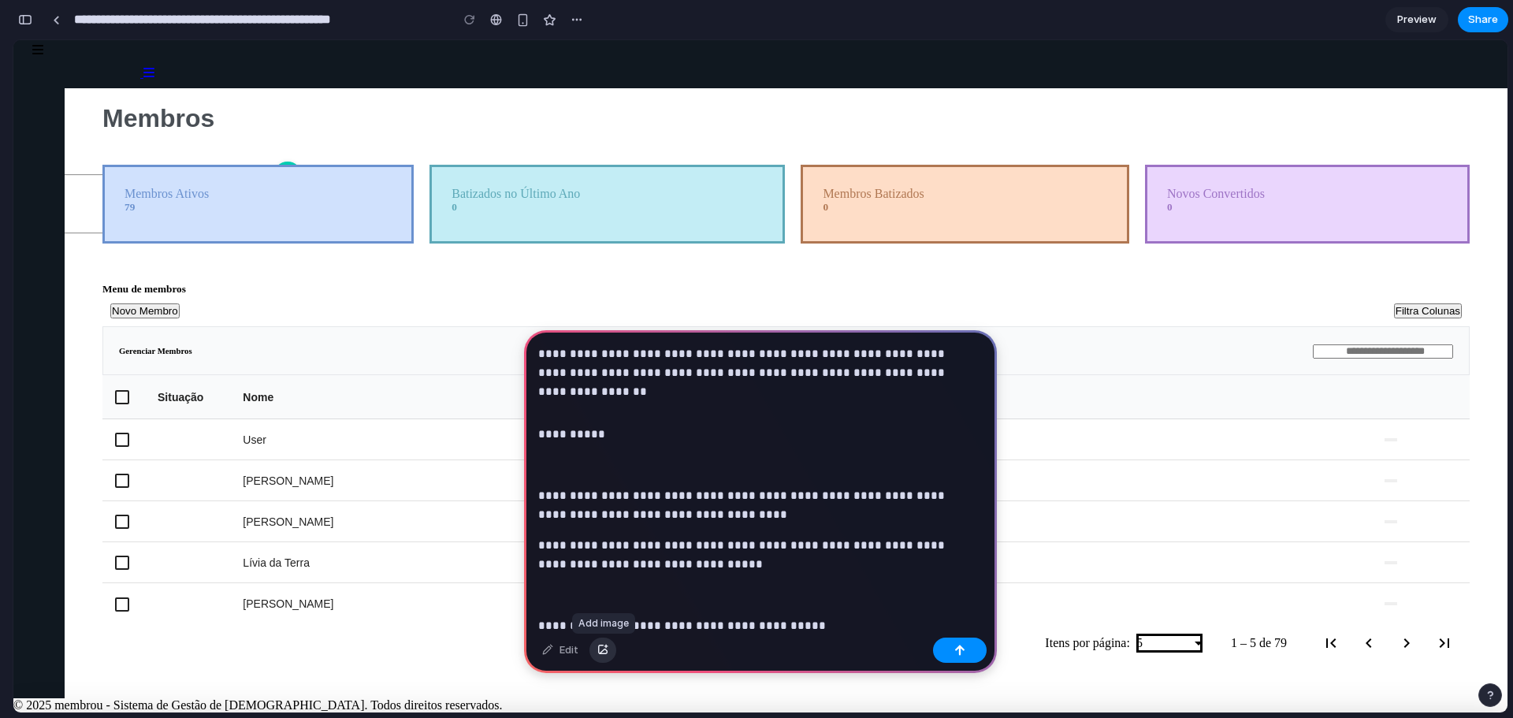
click at [606, 654] on div "button" at bounding box center [602, 649] width 11 height 9
click at [603, 650] on div "button" at bounding box center [602, 649] width 11 height 9
click at [967, 642] on button "button" at bounding box center [960, 649] width 54 height 25
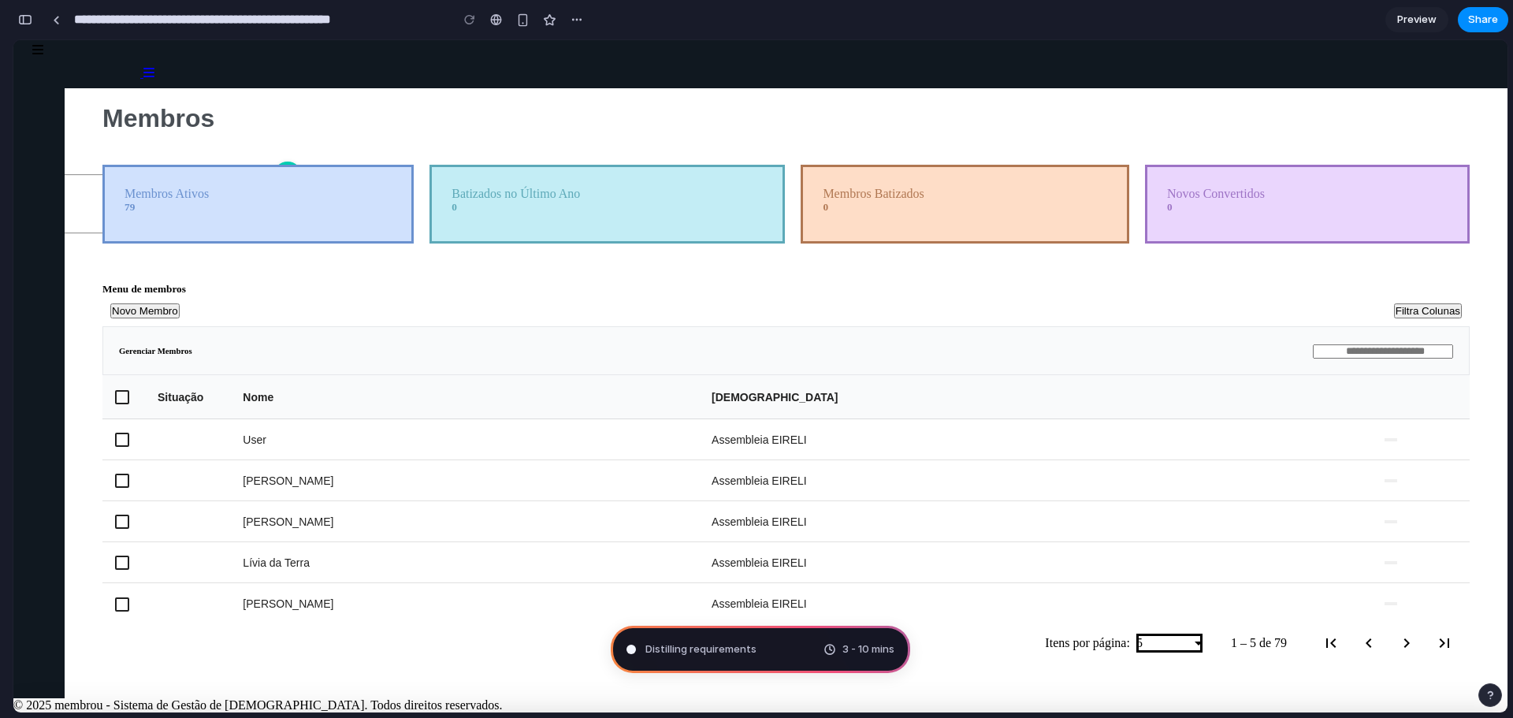
scroll to position [4384, 0]
type input "**********"
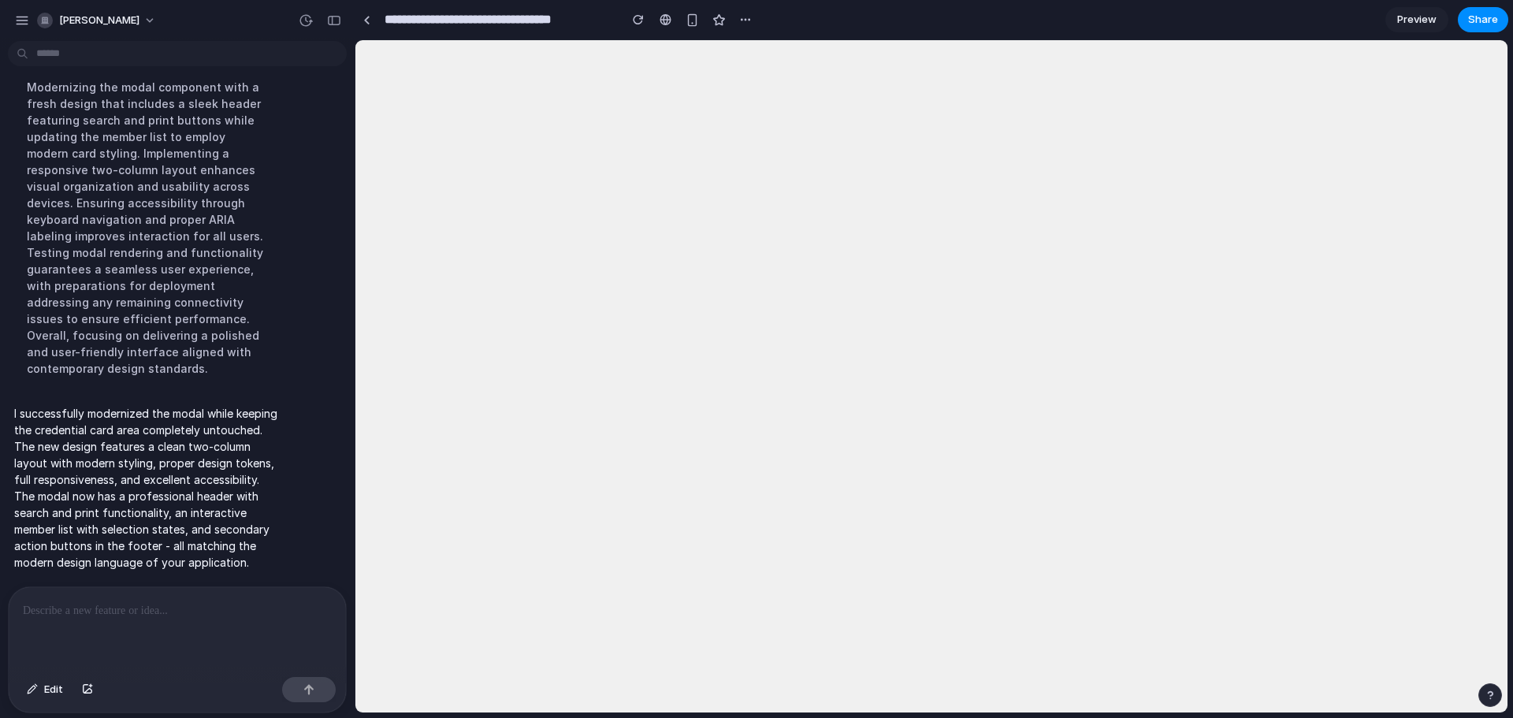
scroll to position [0, 0]
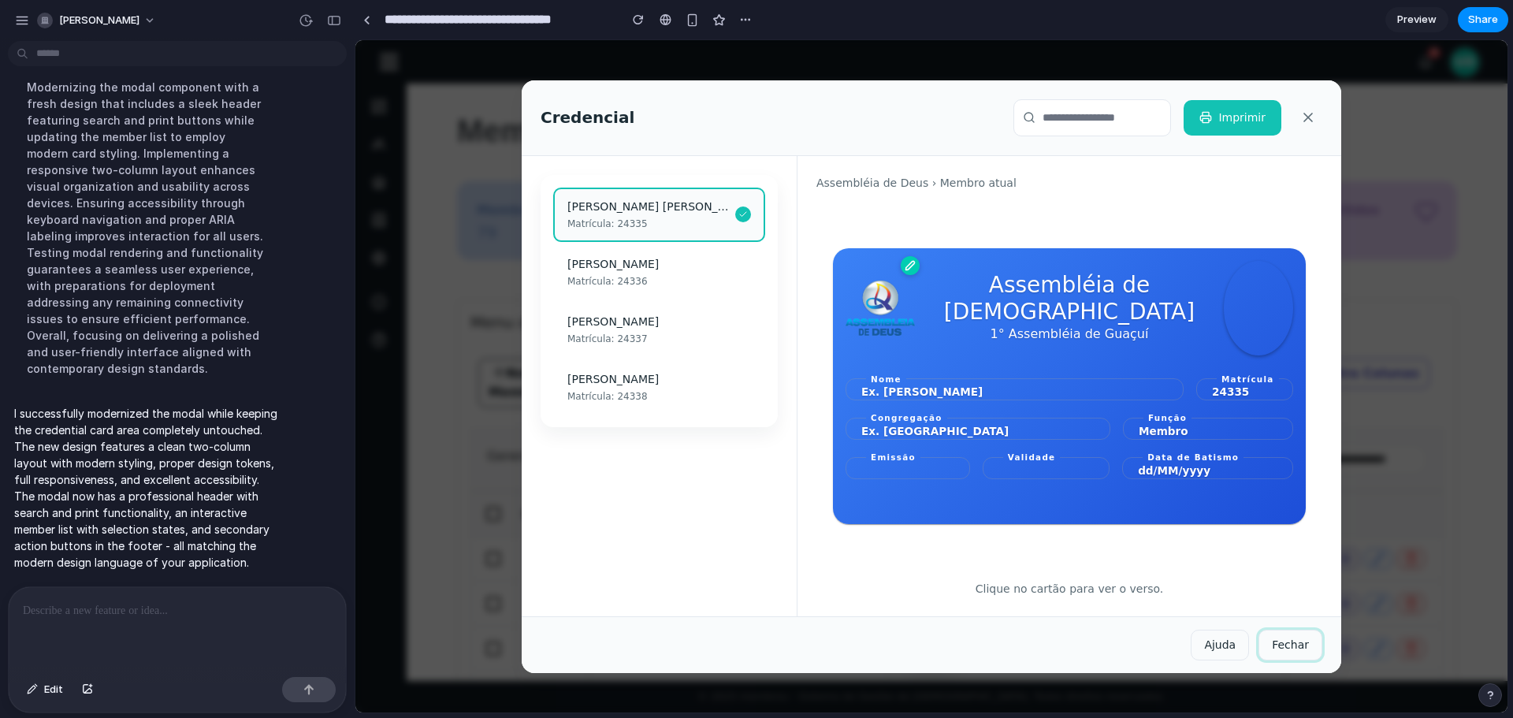
click at [1313, 650] on button "Fechar" at bounding box center [1290, 644] width 64 height 31
click at [1223, 642] on button "Ajuda" at bounding box center [1219, 644] width 58 height 31
click at [1225, 113] on button "Imprimir" at bounding box center [1232, 117] width 98 height 35
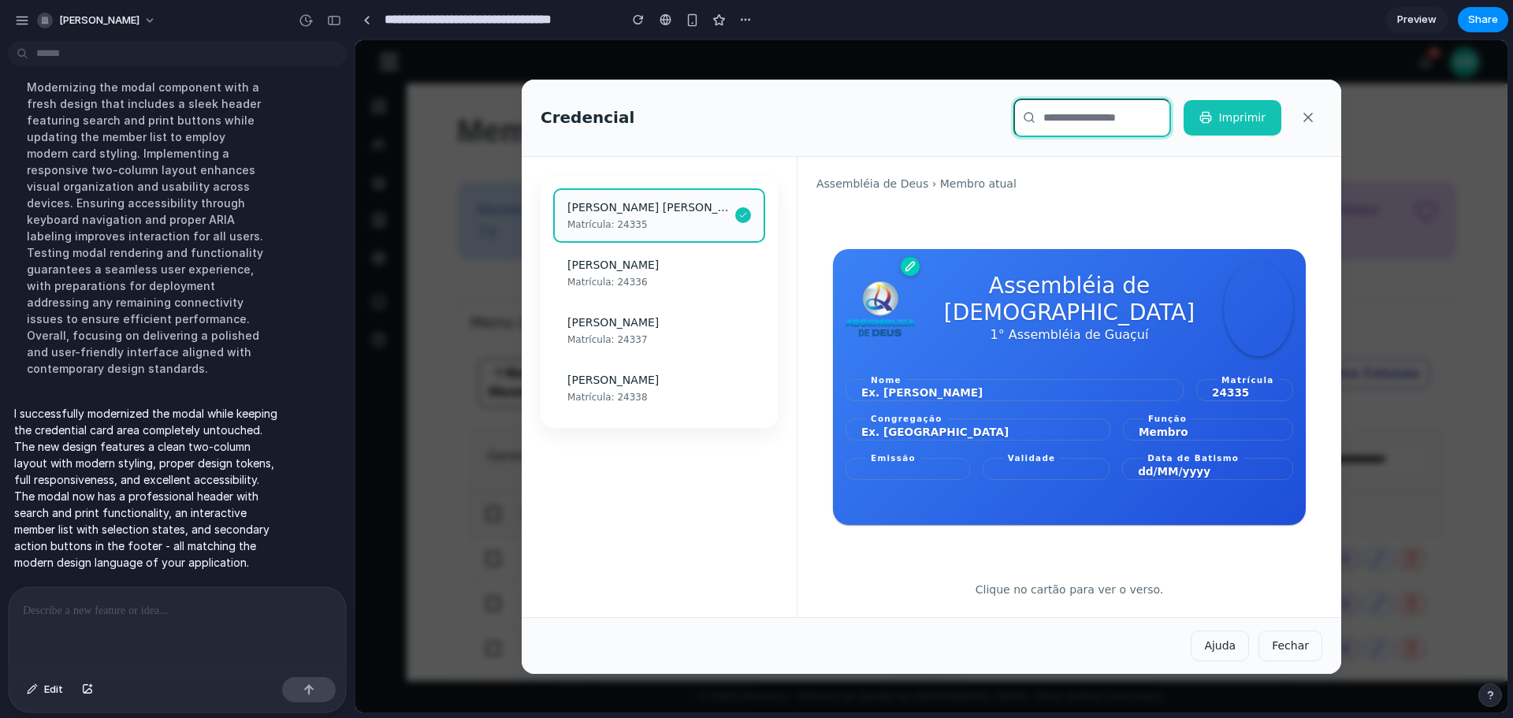
click at [1096, 114] on input "Pesquisar membros" at bounding box center [1092, 117] width 158 height 39
click at [674, 280] on div "Matrícula: 24336" at bounding box center [659, 281] width 184 height 14
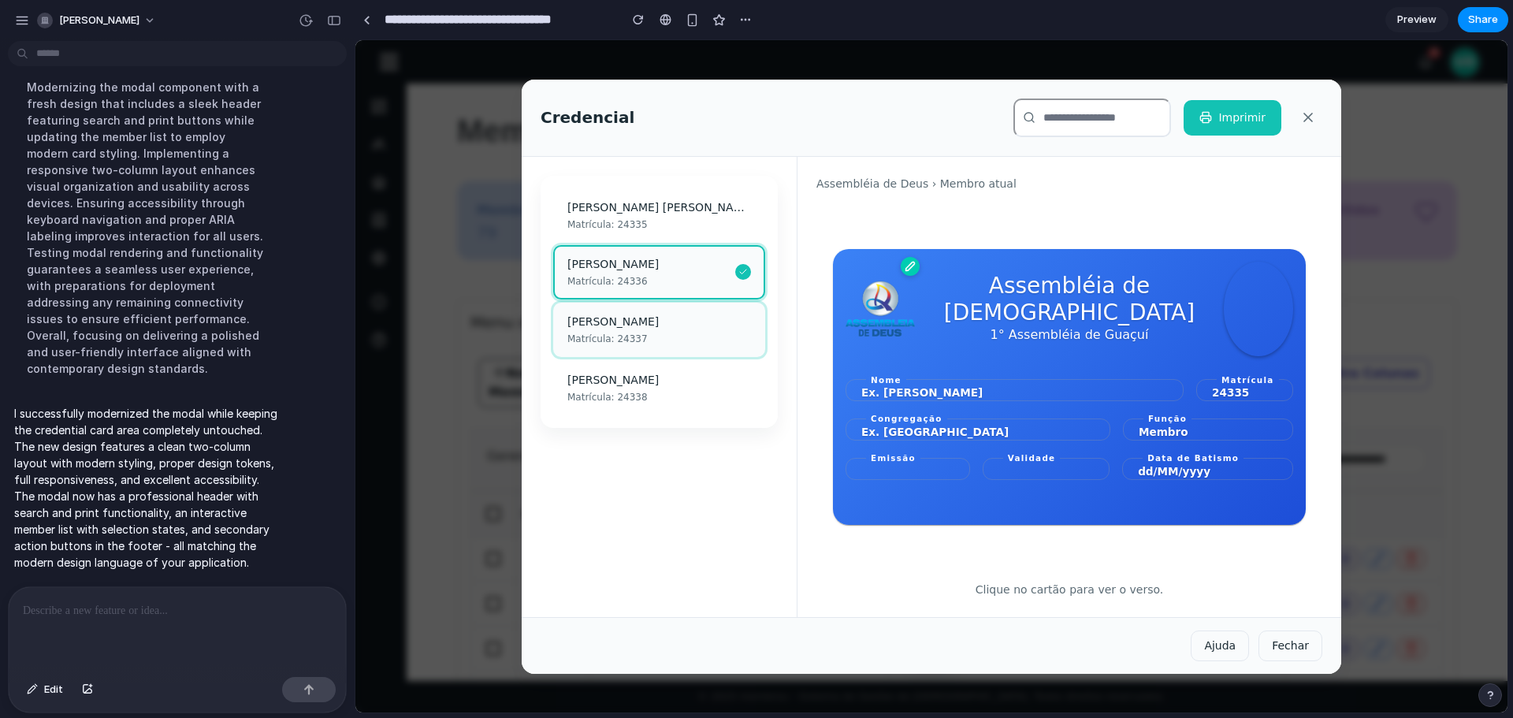
click at [668, 333] on div "Matrícula: 24337" at bounding box center [659, 339] width 184 height 14
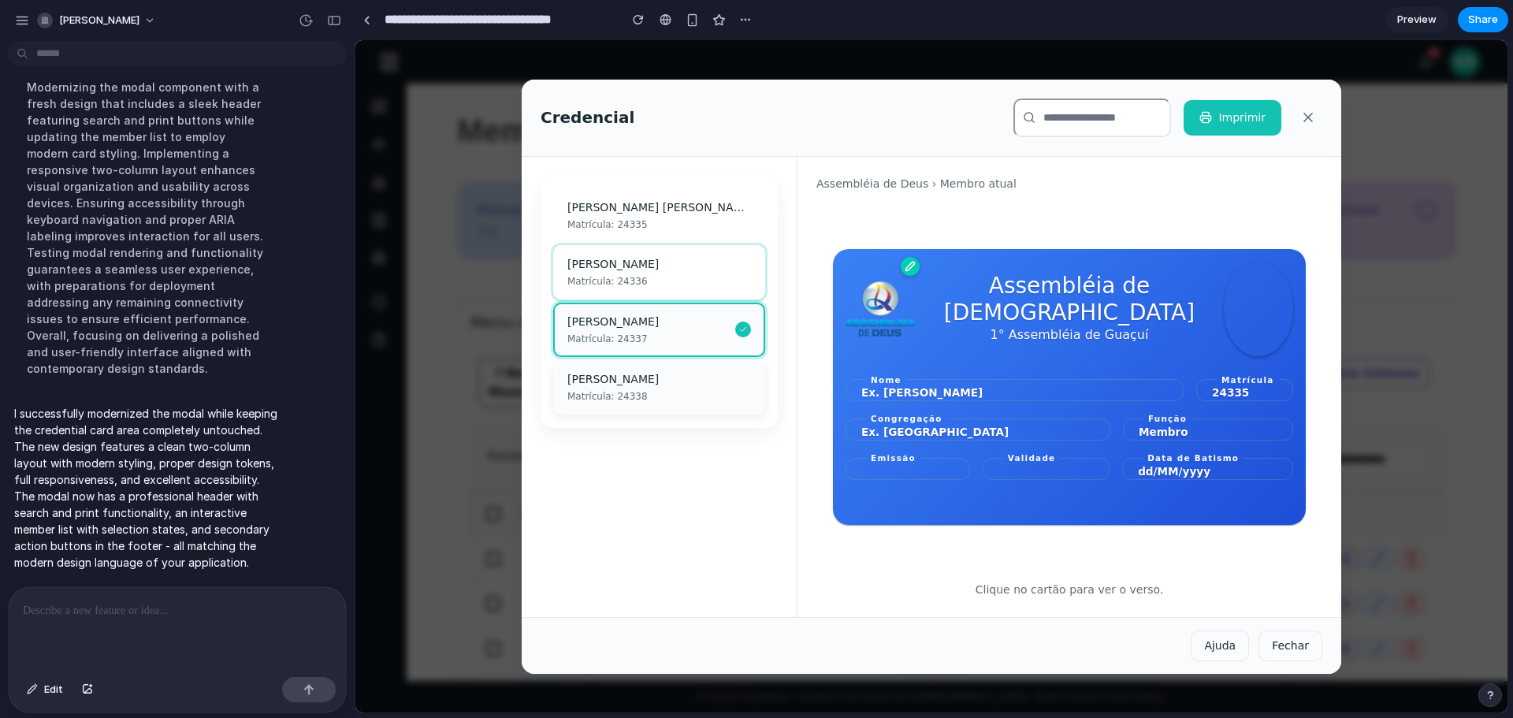
click at [650, 396] on div "Matrícula: 24338" at bounding box center [659, 396] width 184 height 14
click at [648, 464] on div "Alessandra Esteves Neto Matrícula: 24335 Alice Cabreira Matrícula: 24336 Amanda…" at bounding box center [660, 387] width 276 height 460
click at [744, 424] on div "Alessandra Esteves Neto Matrícula: 24335 Alice Cabreira Matrícula: 24336 Amanda…" at bounding box center [658, 302] width 237 height 252
click at [1087, 425] on div "Congregação Ex. Rua da Palha Função Membro" at bounding box center [1068, 427] width 447 height 27
drag, startPoint x: 1069, startPoint y: 525, endPoint x: 1096, endPoint y: 581, distance: 62.0
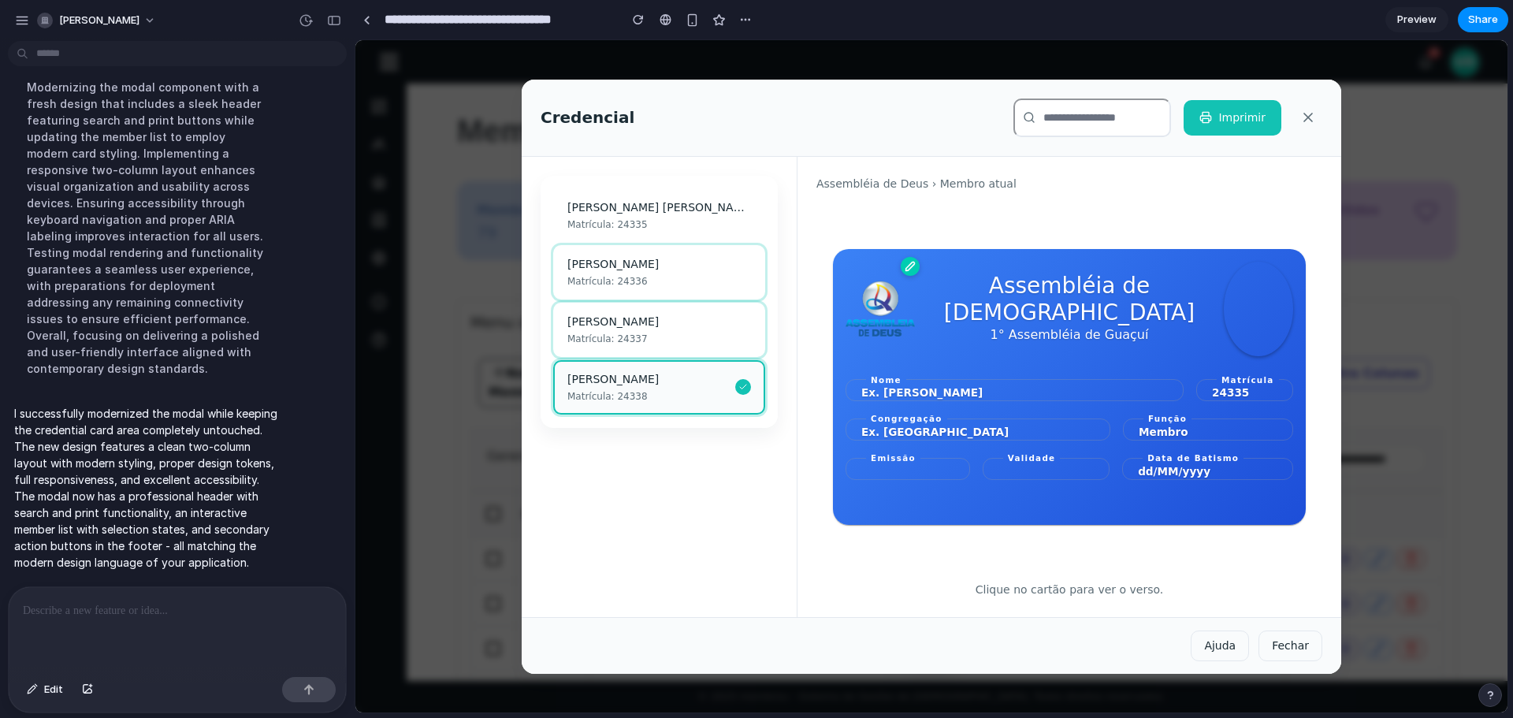
click at [1069, 525] on div "Assembléia de Deus 1° Assembléia de Guaçuí Nome Ex. Maria Isabell Matrícula 243…" at bounding box center [1069, 386] width 506 height 351
click at [1071, 595] on p "Clique no cartão para ver o verso." at bounding box center [1069, 589] width 506 height 17
click at [1053, 461] on legend "Validade" at bounding box center [1032, 457] width 58 height 9
click at [1067, 262] on div "Assembléia de Deus 1° Assembléia de Guaçuí" at bounding box center [1068, 309] width 447 height 95
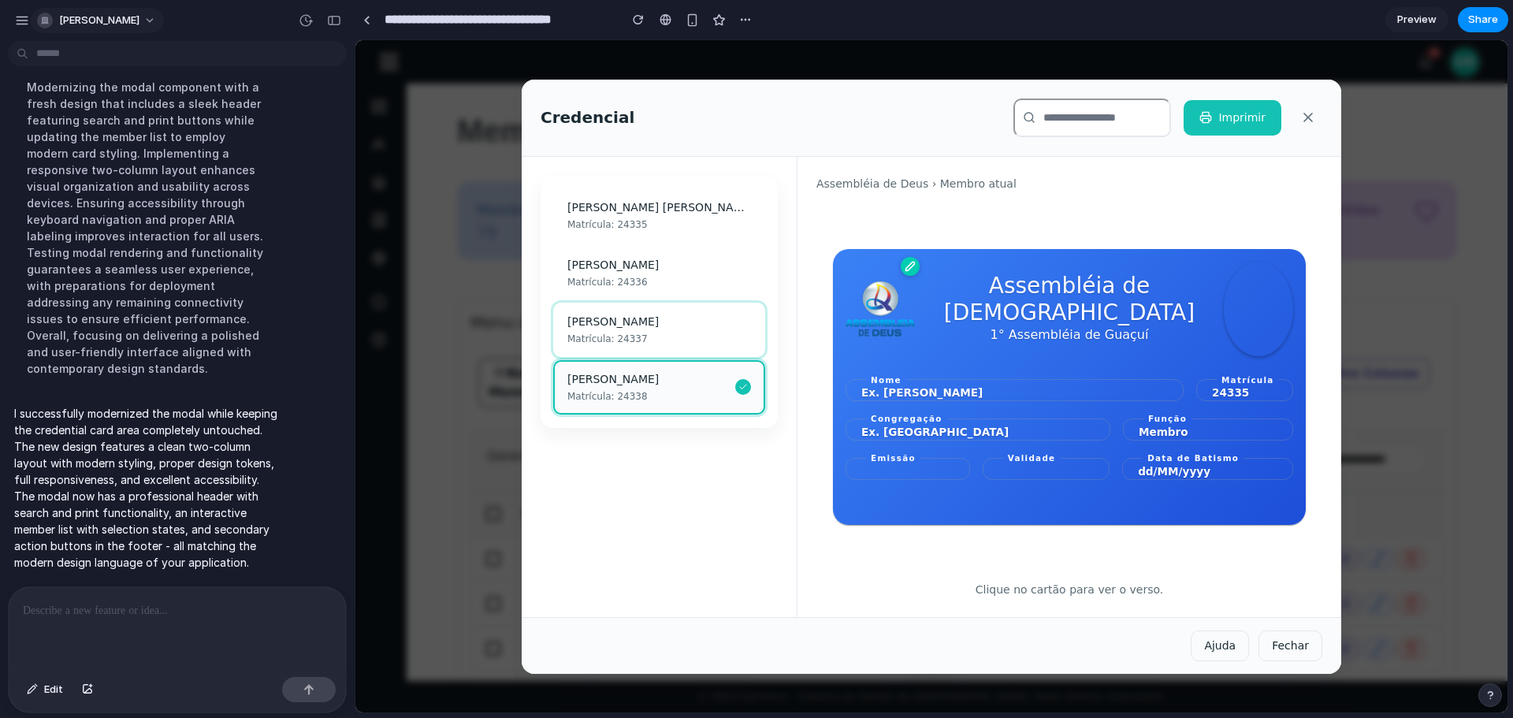
click at [75, 13] on span "[PERSON_NAME]" at bounding box center [99, 21] width 80 height 16
click at [91, 129] on span "Sign out" at bounding box center [80, 132] width 42 height 16
